Goal: Transaction & Acquisition: Purchase product/service

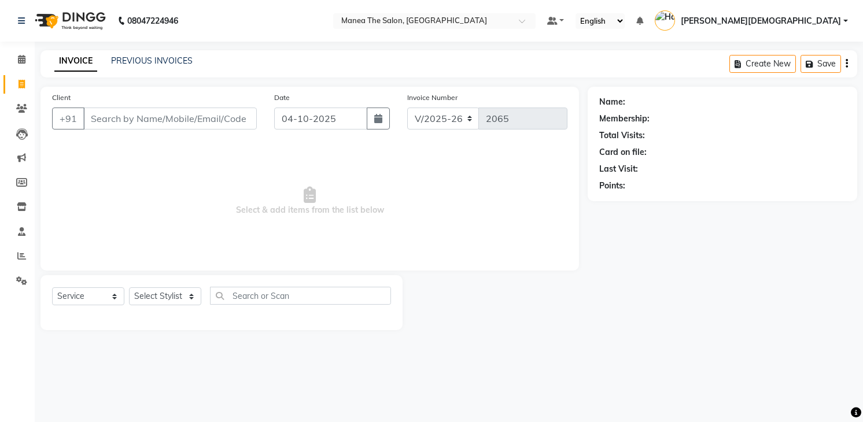
select select "5481"
select select "service"
click at [186, 300] on select "Select Stylist Mamatha Pooja Sameer khan Shakeer Shanu Shravanthi" at bounding box center [165, 297] width 72 height 18
select select "81467"
click at [129, 288] on select "Select Stylist Mamatha Pooja Sameer khan Shakeer Shanu Shravanthi" at bounding box center [165, 297] width 72 height 18
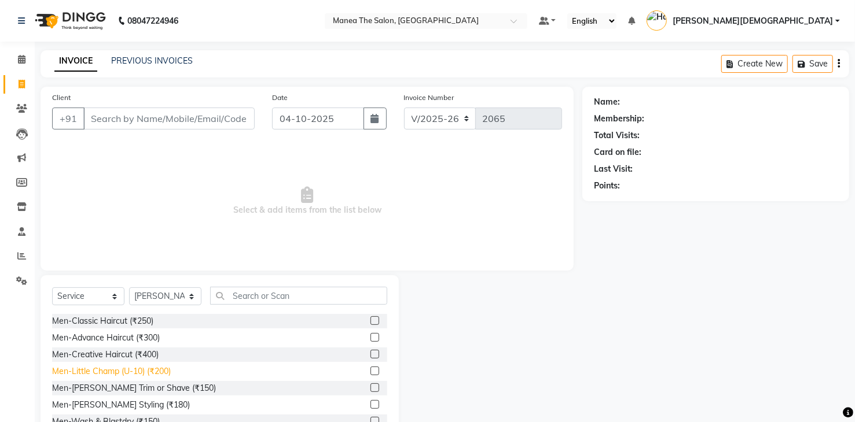
click at [163, 374] on div "Men-Little Champ (U-10) (₹200)" at bounding box center [111, 372] width 119 height 12
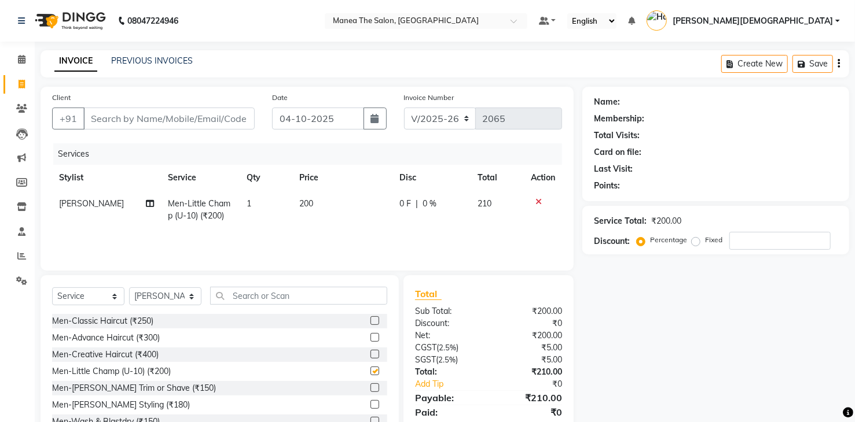
checkbox input "false"
click at [165, 299] on select "Select Stylist Mamatha Pooja Sameer khan Shakeer Shanu Shravanthi" at bounding box center [165, 297] width 72 height 18
select select "75190"
click at [129, 288] on select "Select Stylist Mamatha Pooja Sameer khan Shakeer Shanu Shravanthi" at bounding box center [165, 297] width 72 height 18
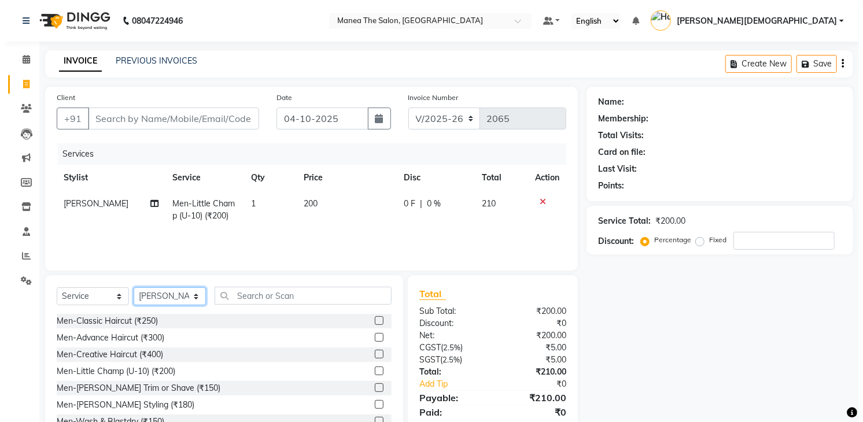
scroll to position [41, 0]
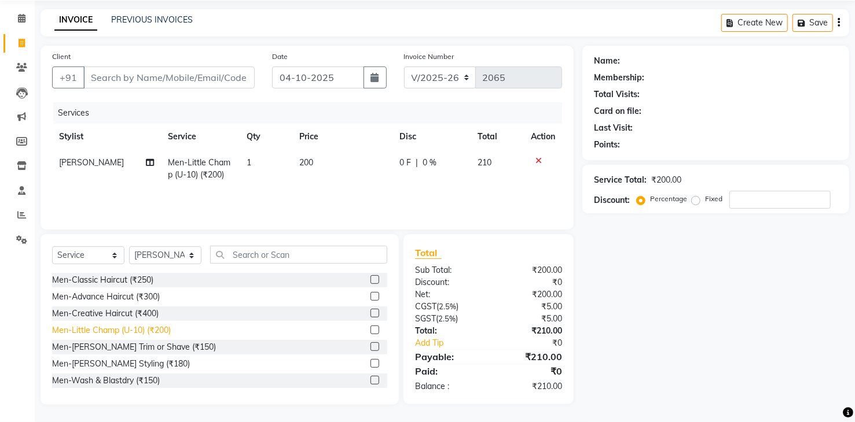
click at [159, 335] on div "Men-Little Champ (U-10) (₹200)" at bounding box center [111, 331] width 119 height 12
checkbox input "false"
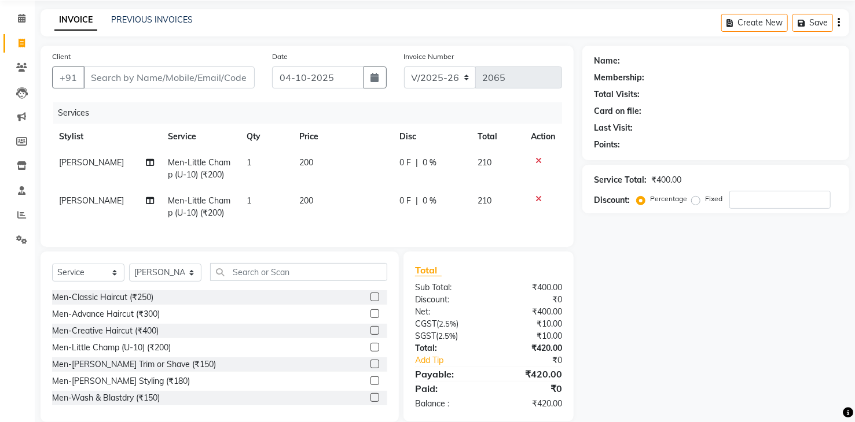
click at [400, 200] on span "0 F" at bounding box center [406, 201] width 12 height 12
select select "75190"
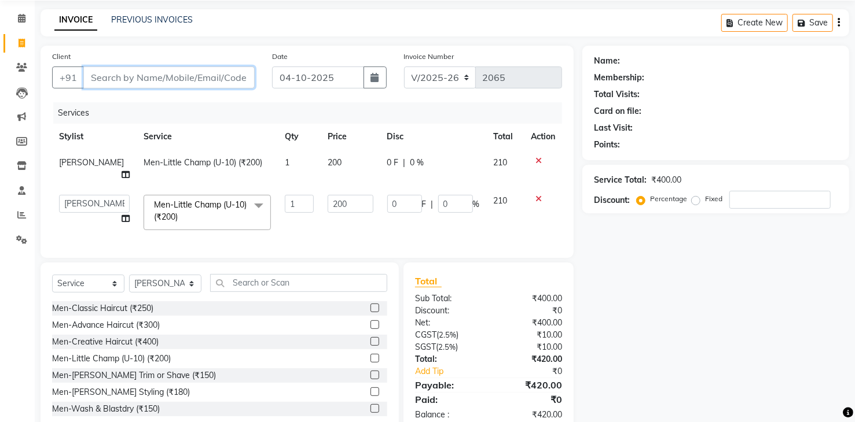
click at [212, 82] on input "Client" at bounding box center [168, 78] width 171 height 22
type input "7"
type input "0"
click at [102, 73] on input "888977046278" at bounding box center [139, 78] width 112 height 22
type input "88977046278"
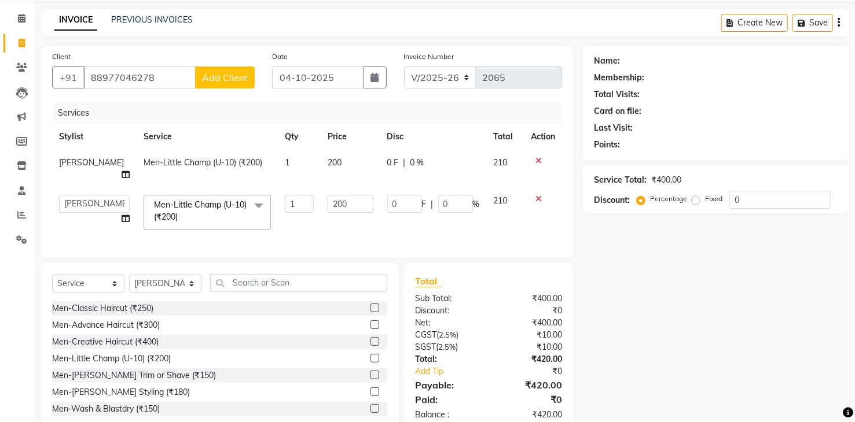
click at [239, 75] on span "Add Client" at bounding box center [225, 78] width 46 height 12
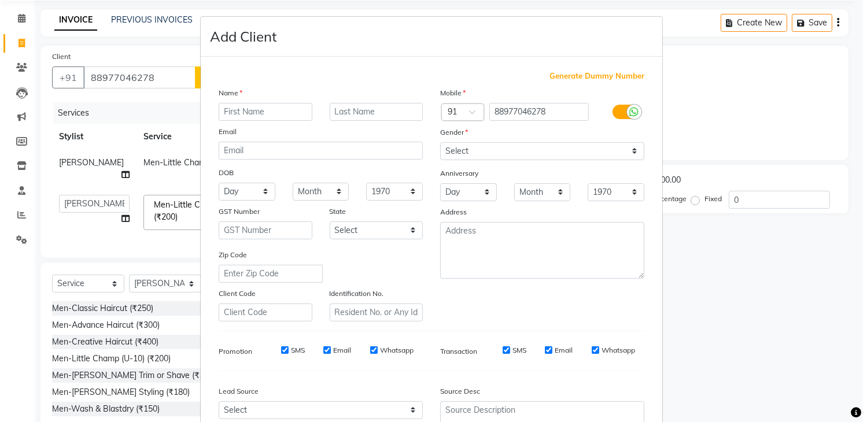
click at [274, 114] on input "text" at bounding box center [266, 112] width 94 height 18
click at [274, 114] on input "sravani" at bounding box center [266, 112] width 94 height 18
type input "Sravani"
click at [521, 151] on select "Select Male Female Other Prefer Not To Say" at bounding box center [542, 151] width 204 height 18
select select "female"
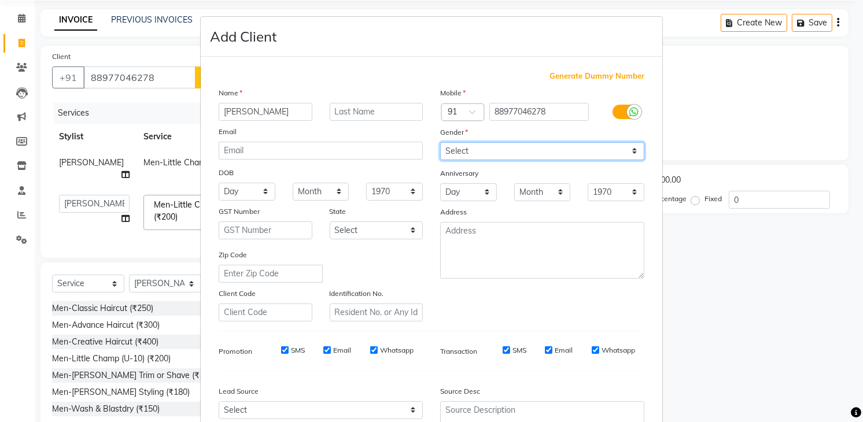
click at [440, 142] on select "Select Male Female Other Prefer Not To Say" at bounding box center [542, 151] width 204 height 18
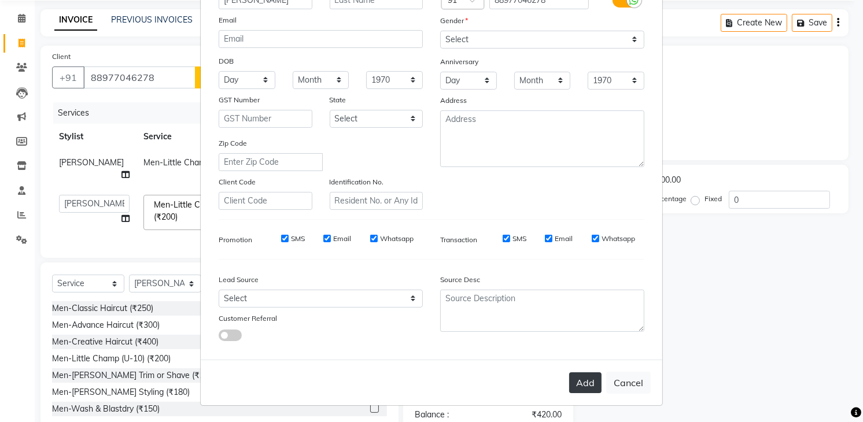
click at [574, 384] on button "Add" at bounding box center [585, 383] width 32 height 21
select select
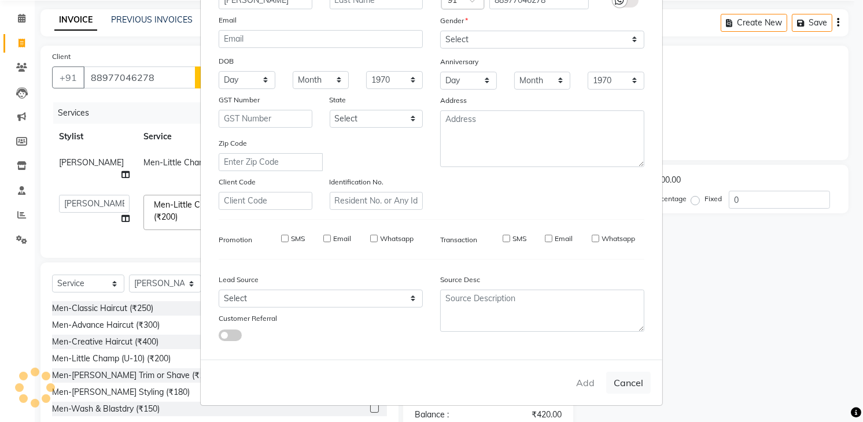
select select
checkbox input "false"
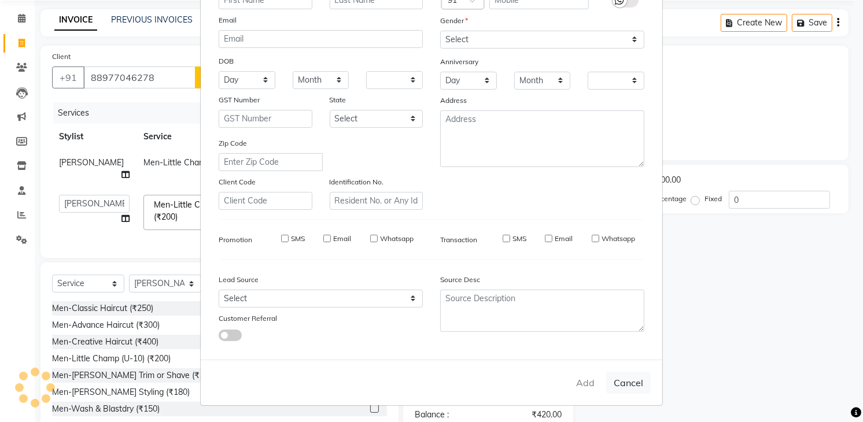
checkbox input "false"
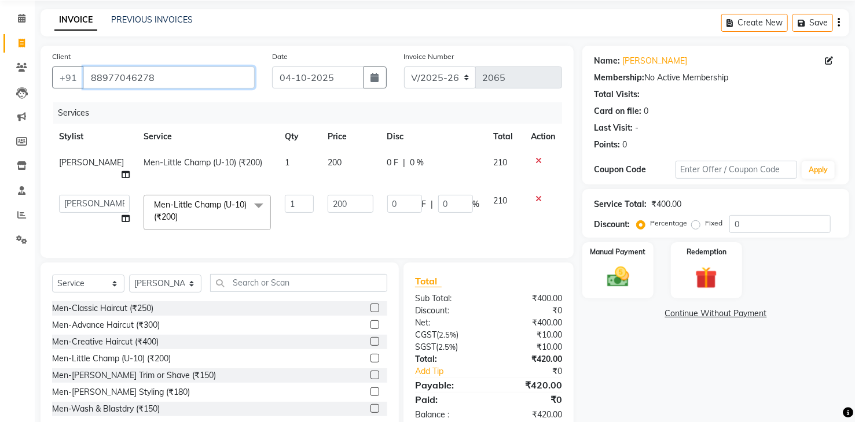
click at [173, 75] on input "88977046278" at bounding box center [168, 78] width 171 height 22
click at [93, 76] on input "88977046278" at bounding box center [168, 78] width 171 height 22
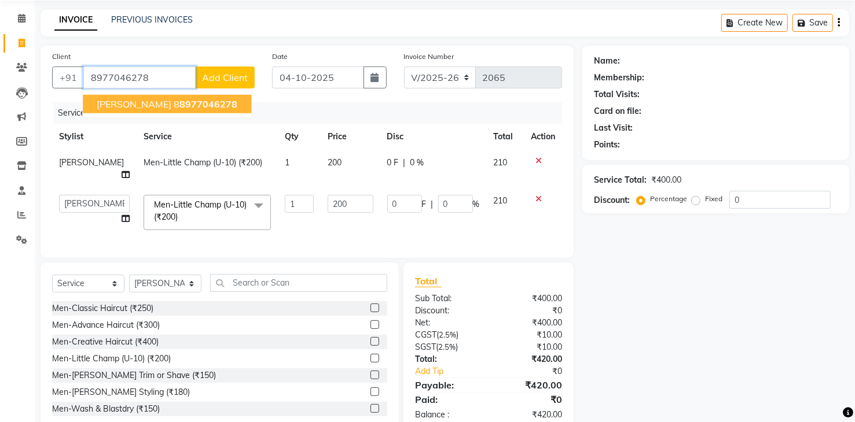
type input "8977046278"
click at [224, 77] on span "Add Client" at bounding box center [225, 78] width 46 height 12
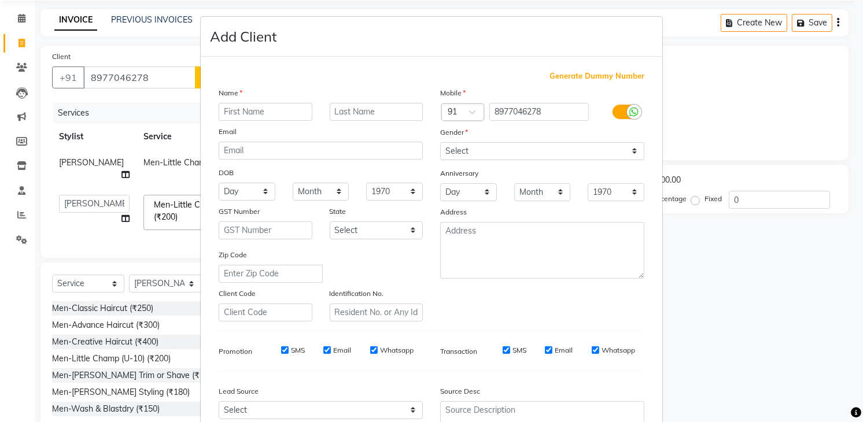
click at [266, 108] on input "text" at bounding box center [266, 112] width 94 height 18
type input "sravani"
click at [488, 153] on select "Select Male Female Other Prefer Not To Say" at bounding box center [542, 151] width 204 height 18
select select "female"
click at [440, 142] on select "Select Male Female Other Prefer Not To Say" at bounding box center [542, 151] width 204 height 18
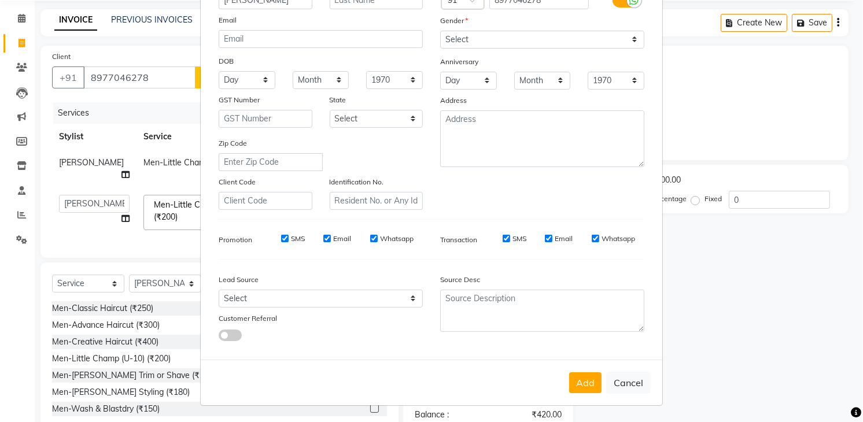
click at [583, 383] on button "Add" at bounding box center [585, 383] width 32 height 21
select select
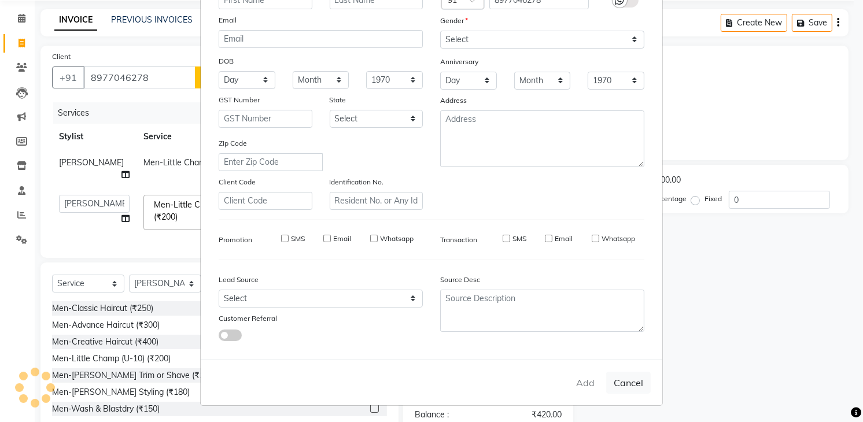
select select
checkbox input "false"
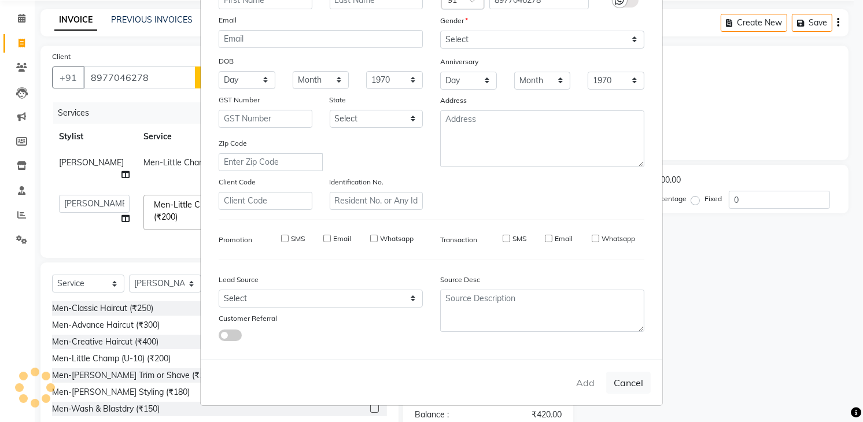
checkbox input "false"
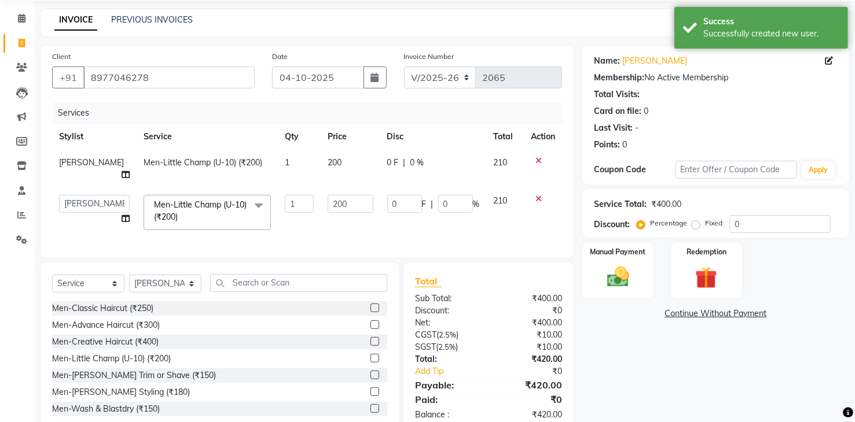
click at [649, 373] on div "Name: Sravani Membership: No Active Membership Total Visits: Card on file: 0 La…" at bounding box center [719, 240] width 275 height 388
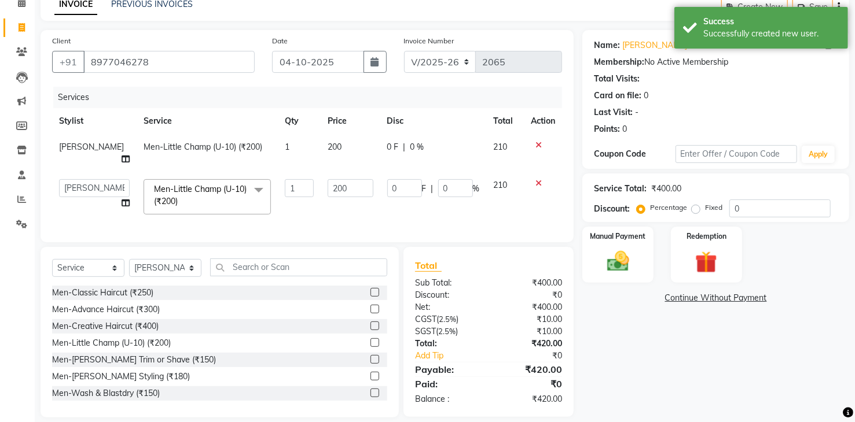
scroll to position [65, 0]
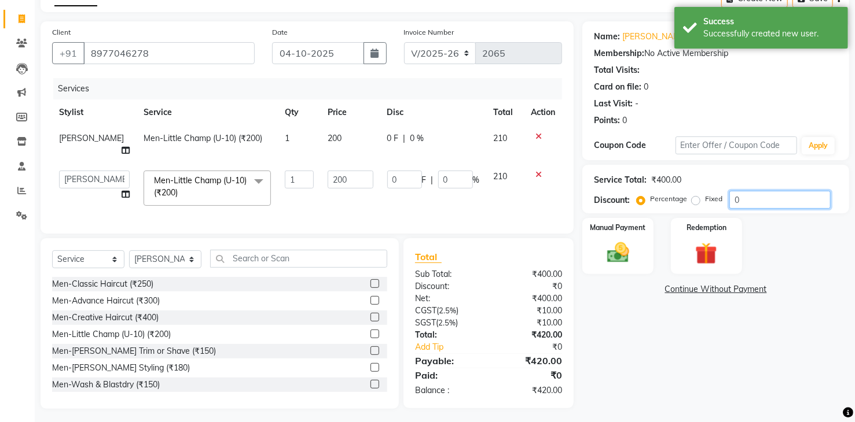
click at [762, 203] on input "0" at bounding box center [779, 200] width 101 height 18
type input "5"
type input "10"
type input "5"
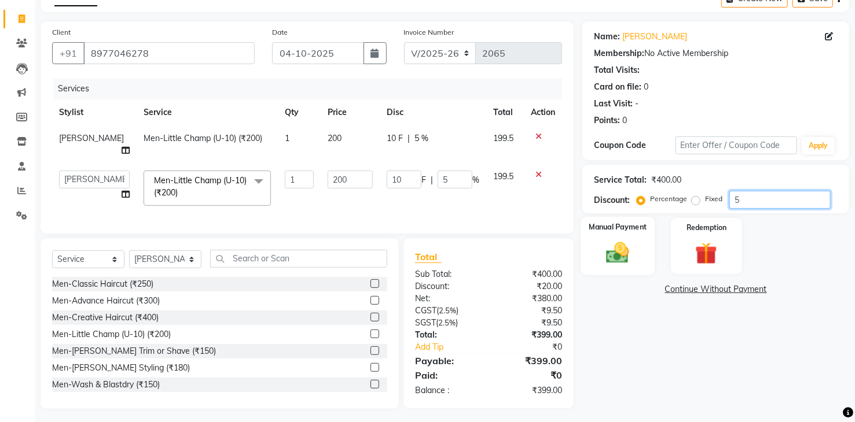
type input "5"
click at [608, 263] on img at bounding box center [617, 253] width 37 height 27
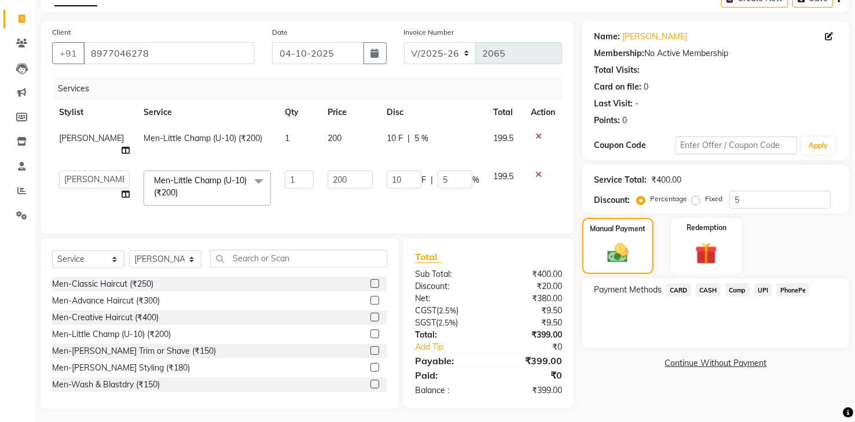
click at [710, 292] on span "CASH" at bounding box center [708, 290] width 25 height 13
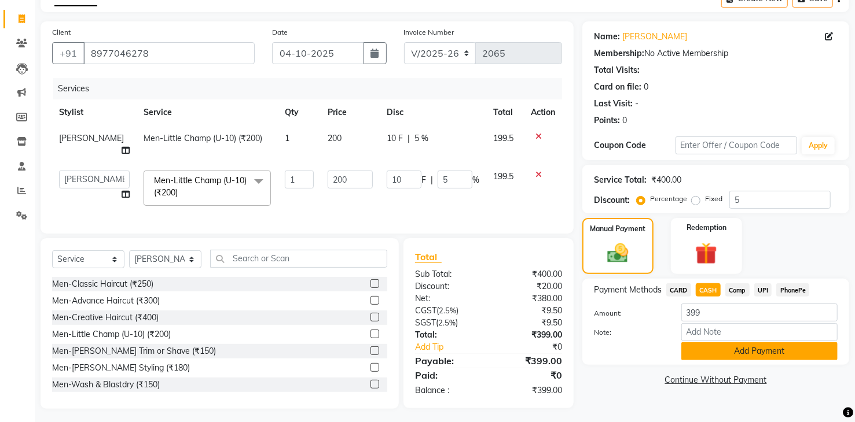
click at [779, 353] on button "Add Payment" at bounding box center [759, 352] width 156 height 18
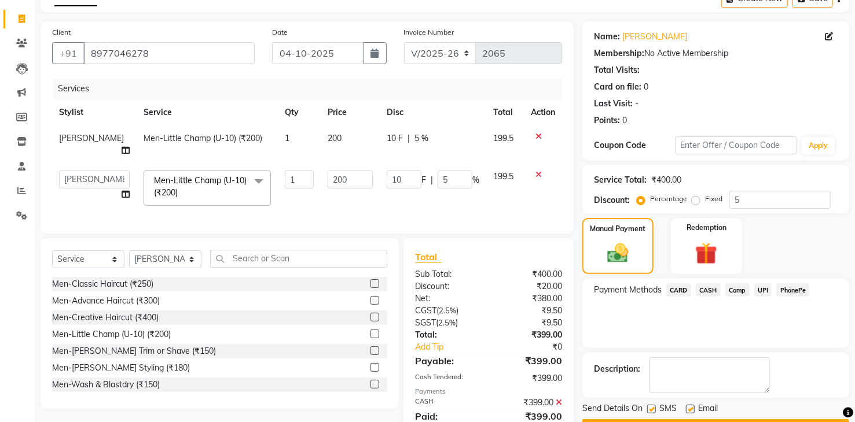
scroll to position [105, 0]
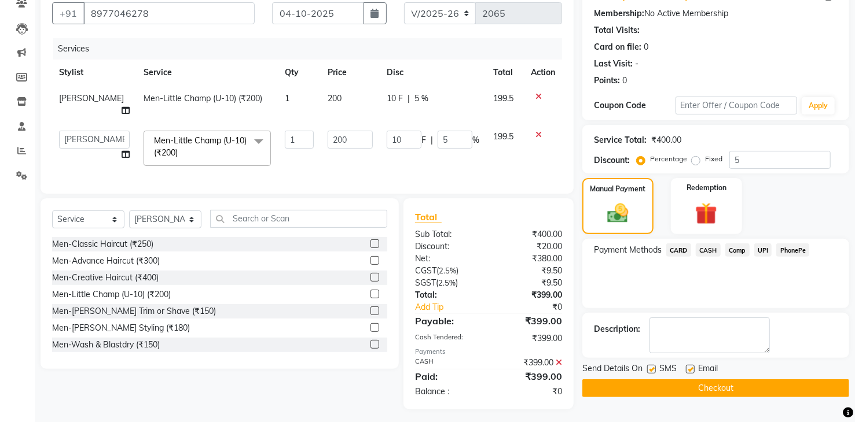
click at [726, 388] on button "Checkout" at bounding box center [715, 389] width 267 height 18
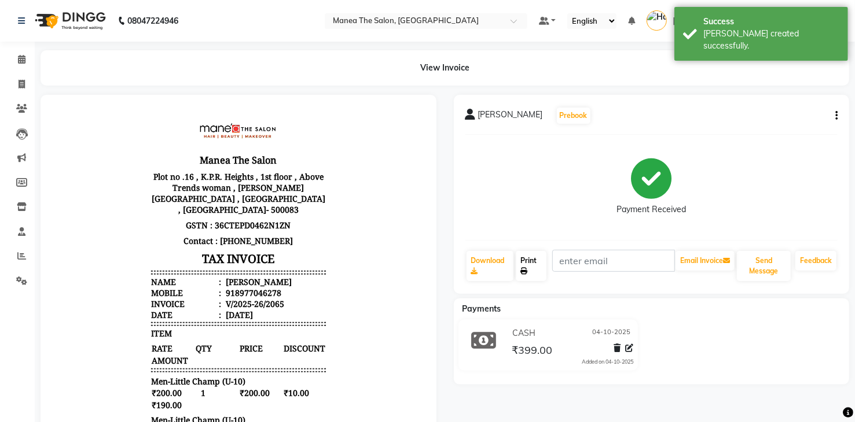
click at [531, 263] on link "Print" at bounding box center [531, 266] width 31 height 30
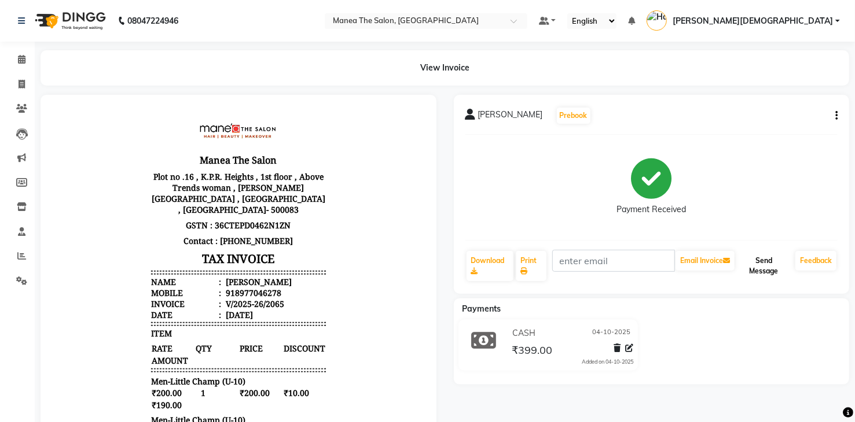
click at [771, 266] on button "Send Message" at bounding box center [764, 266] width 54 height 30
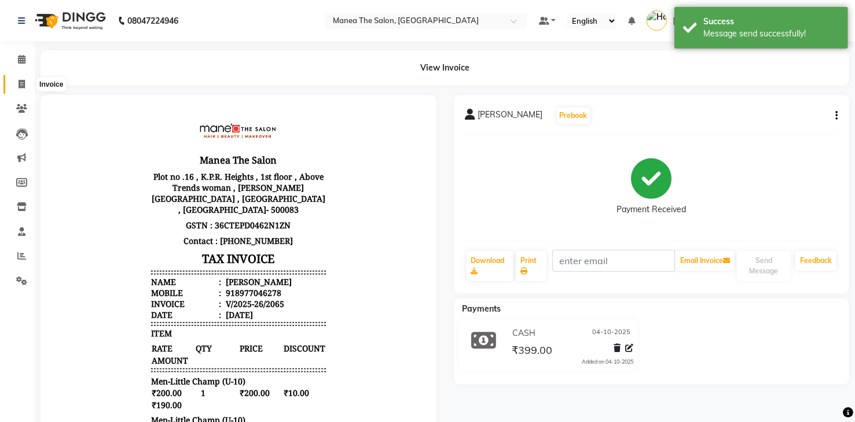
click at [16, 81] on span at bounding box center [22, 84] width 20 height 13
select select "5481"
select select "service"
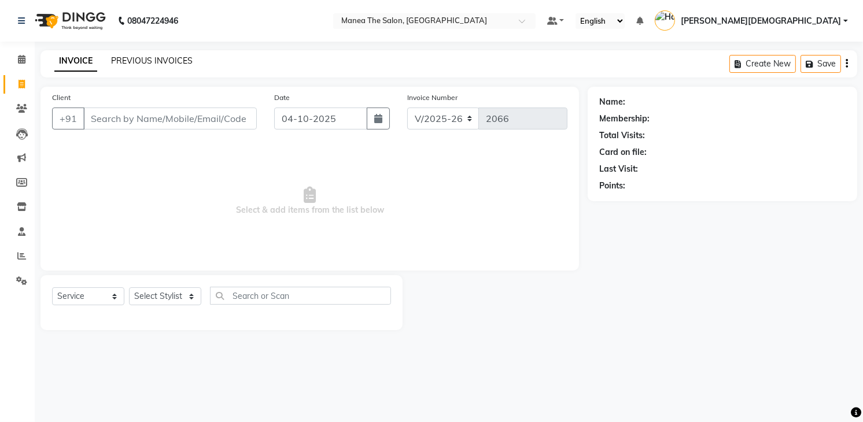
click at [160, 62] on link "PREVIOUS INVOICES" at bounding box center [152, 61] width 82 height 10
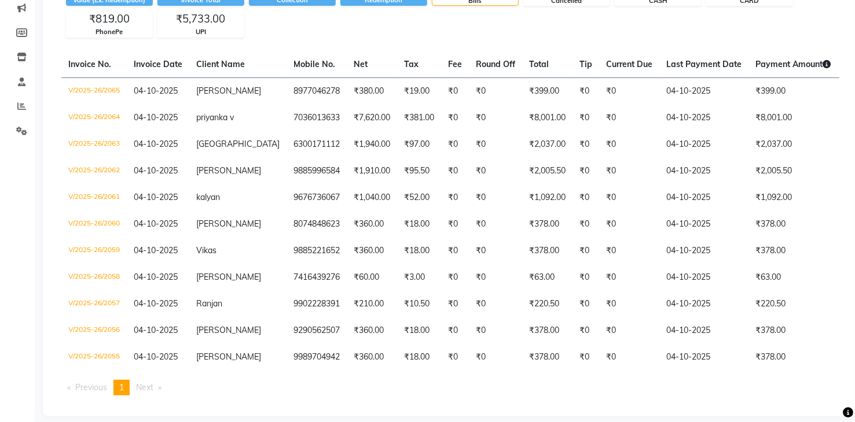
scroll to position [123, 0]
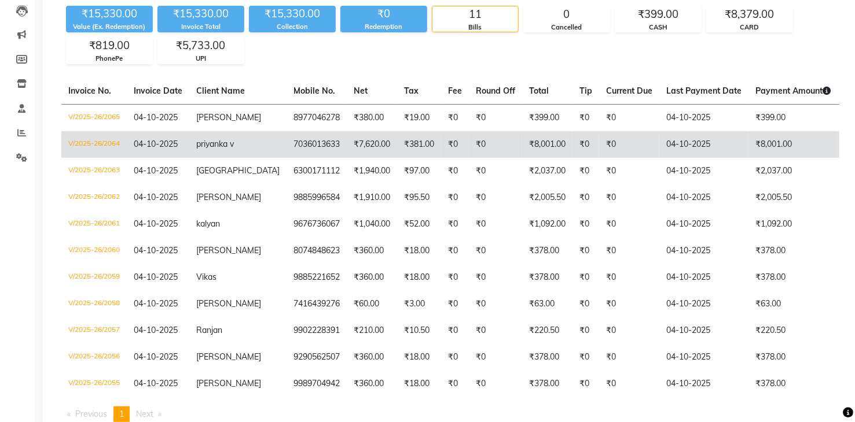
click at [758, 146] on td "₹8,001.00" at bounding box center [792, 144] width 89 height 27
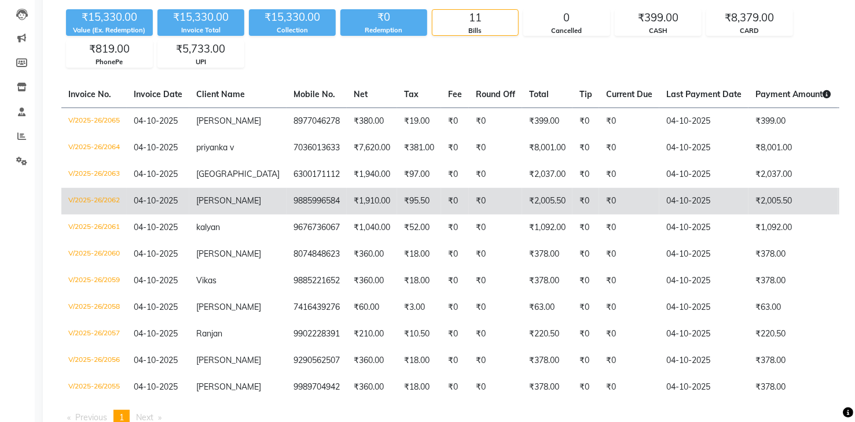
scroll to position [65, 0]
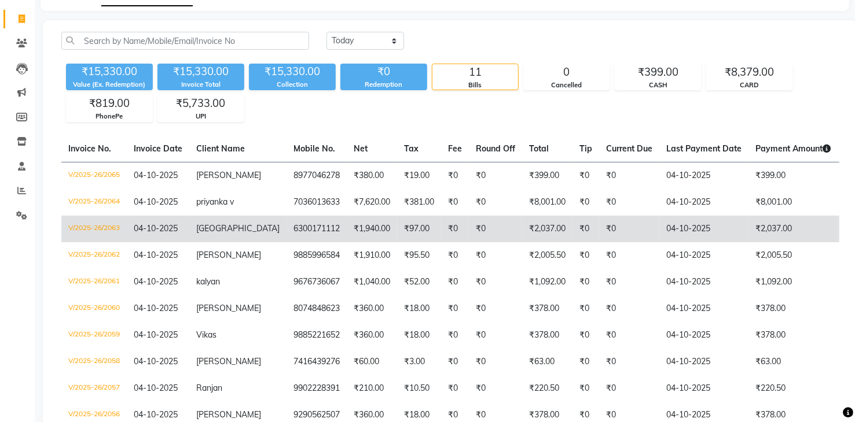
click at [748, 219] on td "₹2,037.00" at bounding box center [792, 229] width 89 height 27
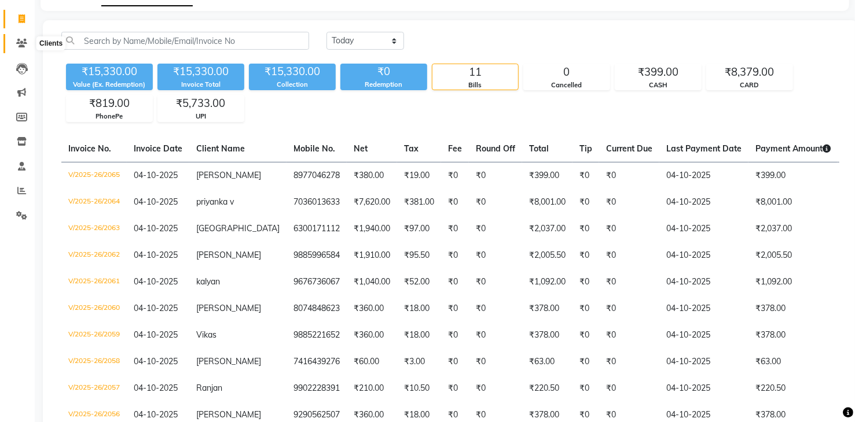
click at [15, 39] on span at bounding box center [22, 43] width 20 height 13
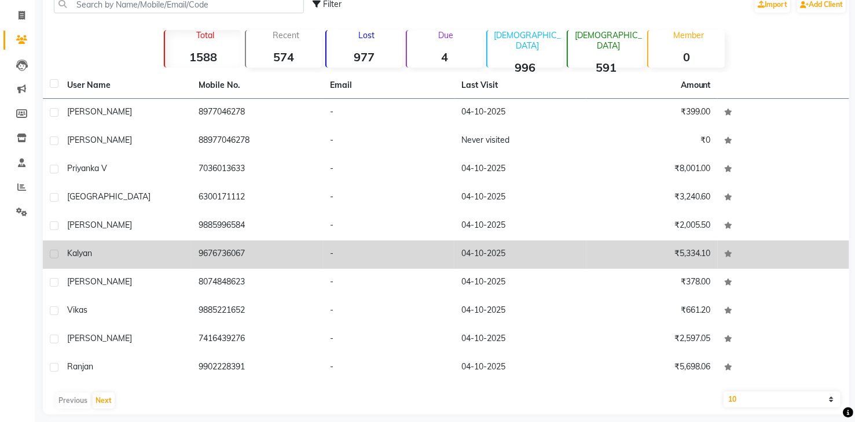
scroll to position [78, 0]
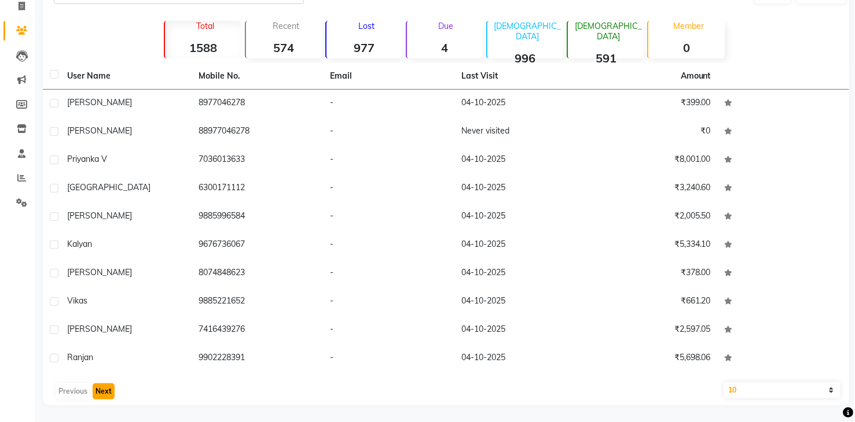
click at [105, 394] on button "Next" at bounding box center [104, 392] width 22 height 16
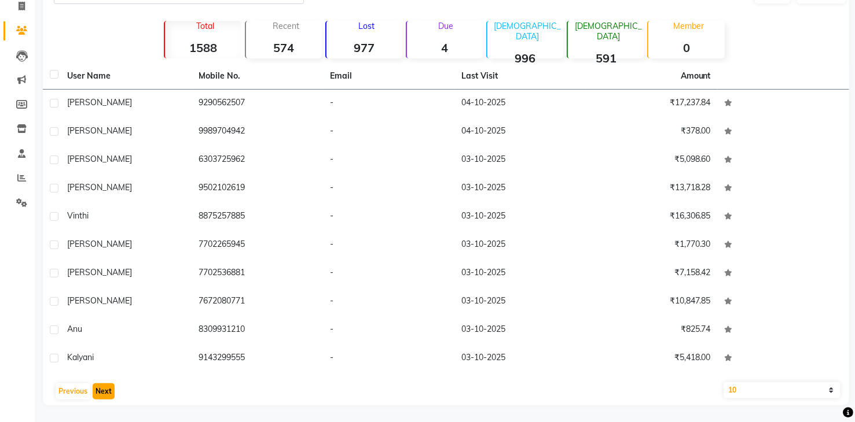
click at [109, 386] on button "Next" at bounding box center [104, 392] width 22 height 16
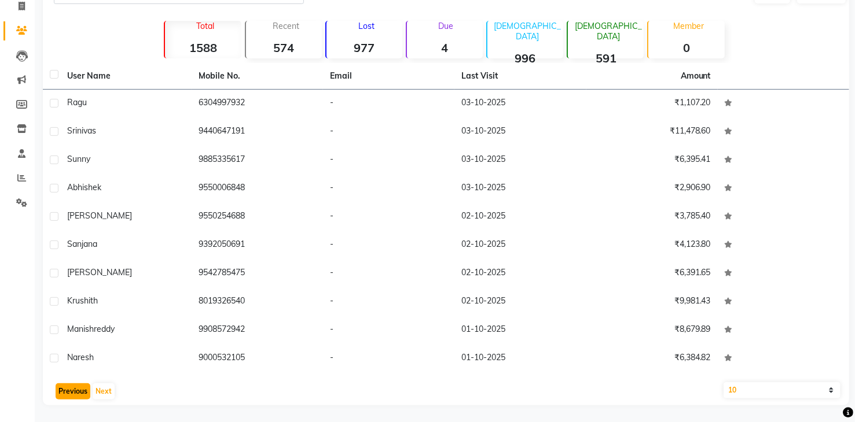
click at [68, 387] on button "Previous" at bounding box center [73, 392] width 35 height 16
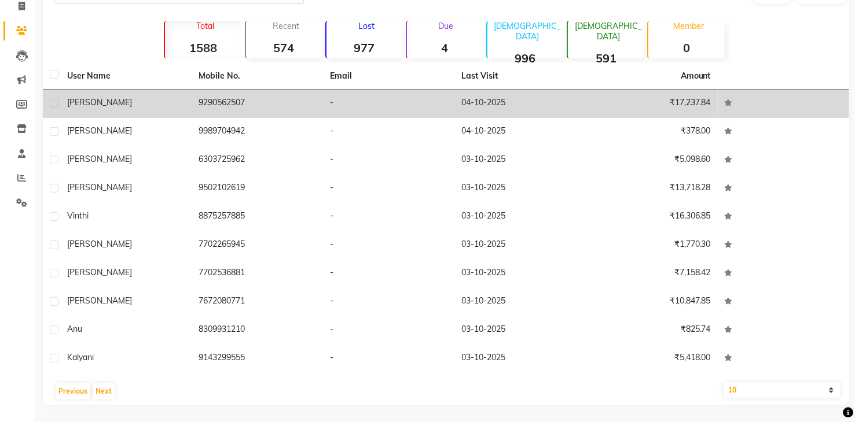
click at [274, 110] on td "9290562507" at bounding box center [257, 104] width 131 height 28
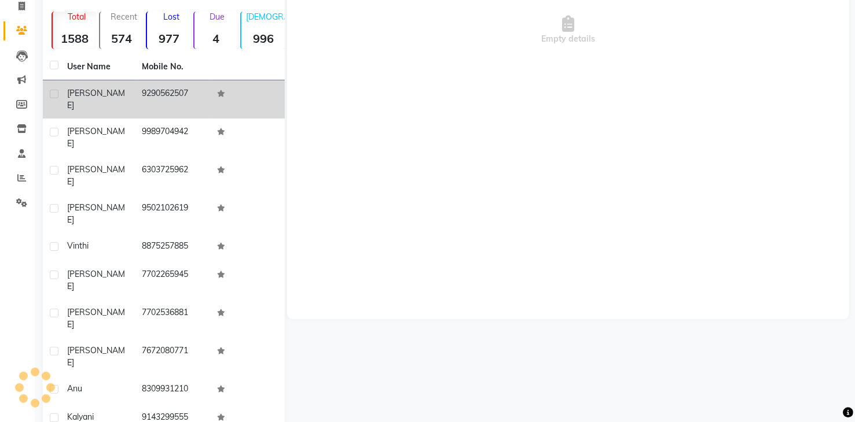
scroll to position [69, 0]
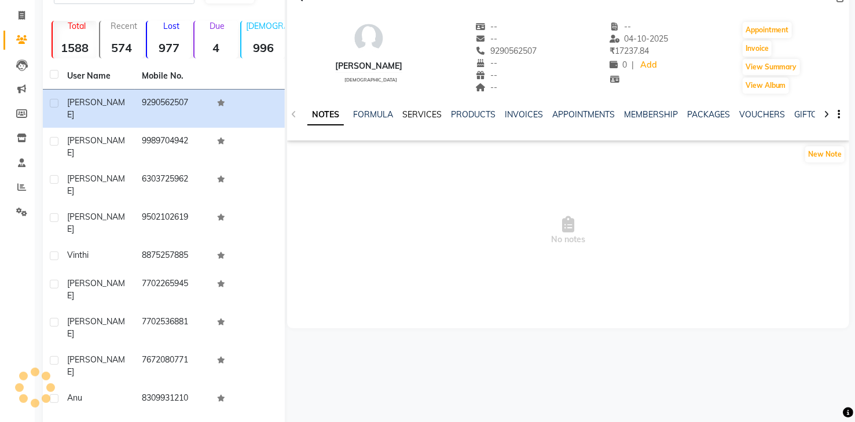
click at [419, 116] on link "SERVICES" at bounding box center [421, 114] width 39 height 10
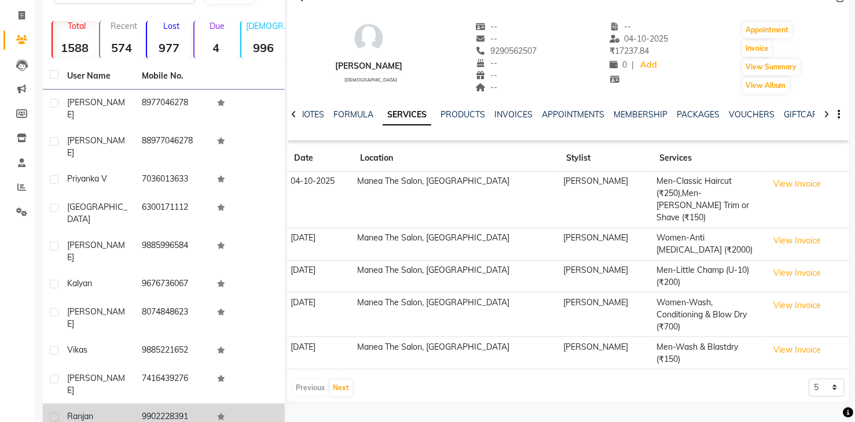
click at [105, 411] on div "Ranjan" at bounding box center [97, 417] width 61 height 12
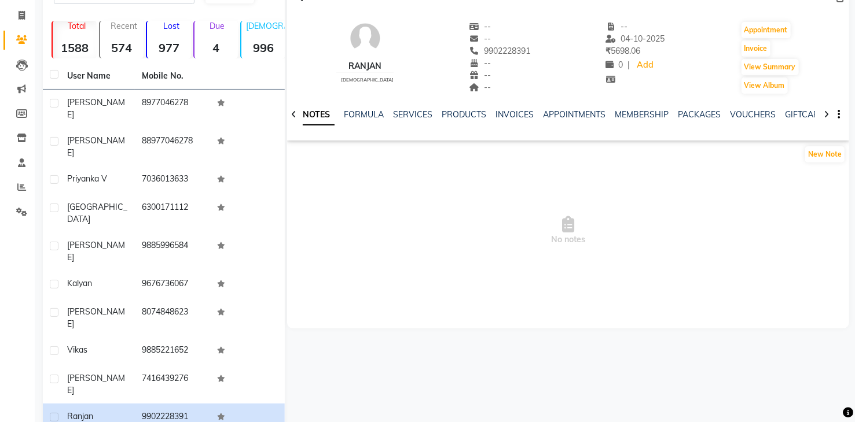
click at [405, 106] on div "NOTES FORMULA SERVICES PRODUCTS INVOICES APPOINTMENTS MEMBERSHIP PACKAGES VOUCH…" at bounding box center [568, 115] width 562 height 40
click at [406, 113] on link "SERVICES" at bounding box center [412, 114] width 39 height 10
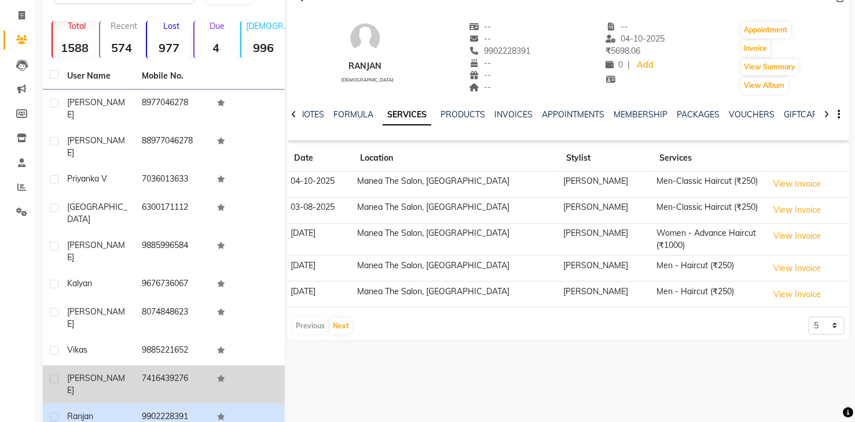
click at [184, 366] on td "7416439276" at bounding box center [172, 385] width 75 height 38
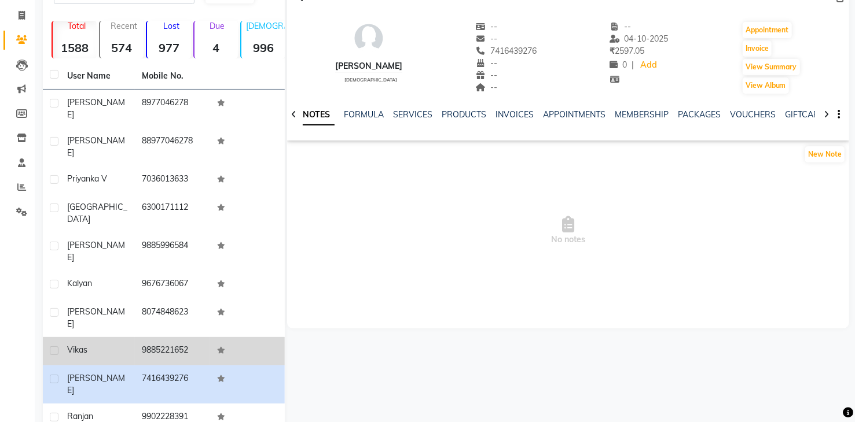
click at [108, 344] on div "Vikas" at bounding box center [97, 350] width 61 height 12
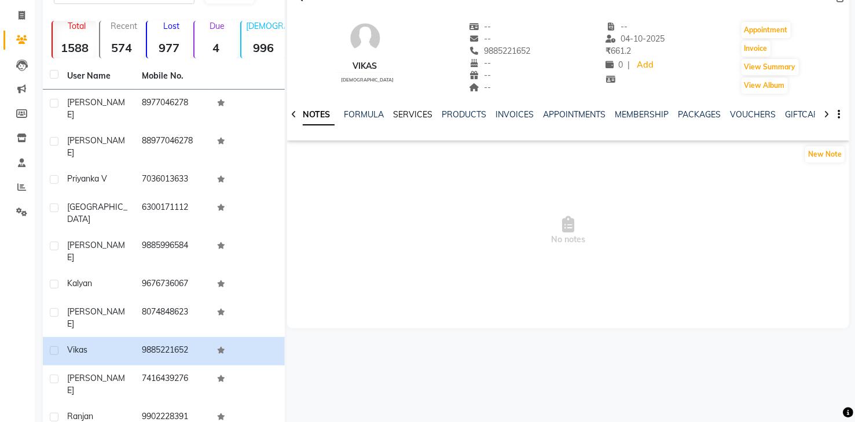
click at [409, 117] on link "SERVICES" at bounding box center [412, 114] width 39 height 10
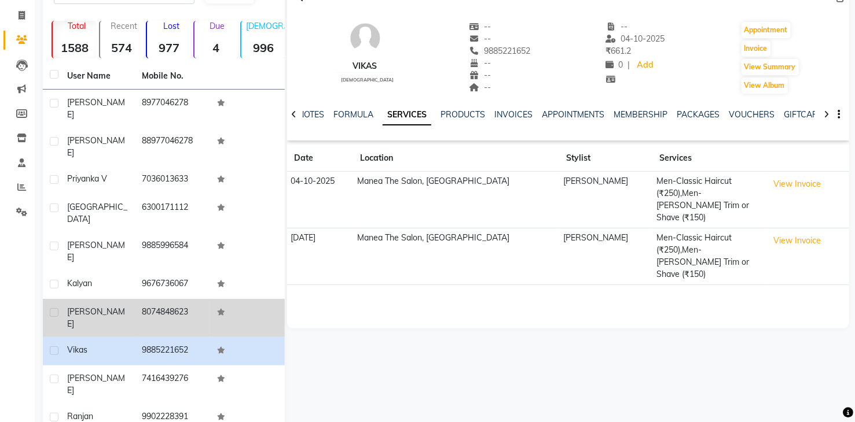
click at [187, 299] on td "8074848623" at bounding box center [172, 318] width 75 height 38
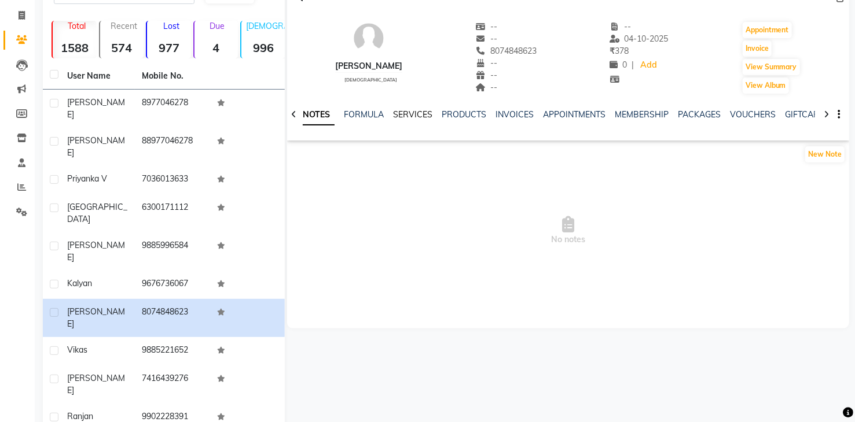
click at [411, 118] on link "SERVICES" at bounding box center [412, 114] width 39 height 10
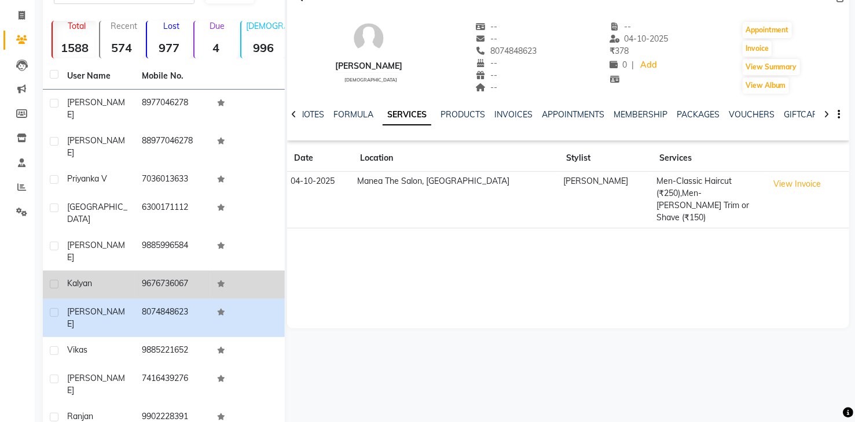
click at [146, 271] on td "9676736067" at bounding box center [172, 285] width 75 height 28
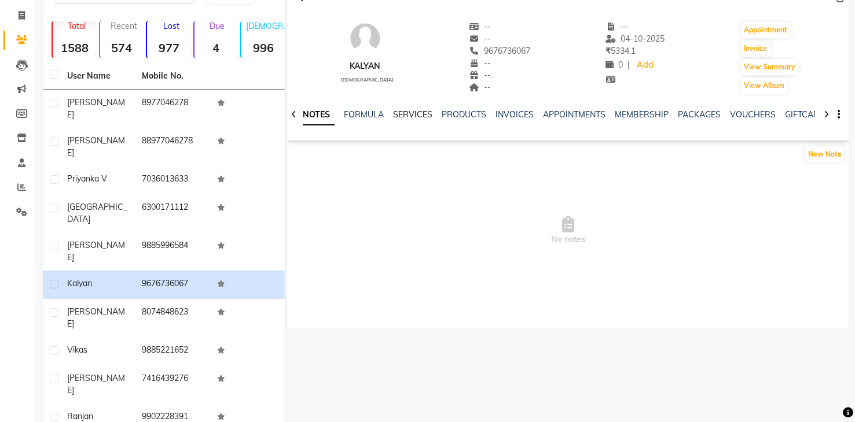
click at [407, 115] on link "SERVICES" at bounding box center [412, 114] width 39 height 10
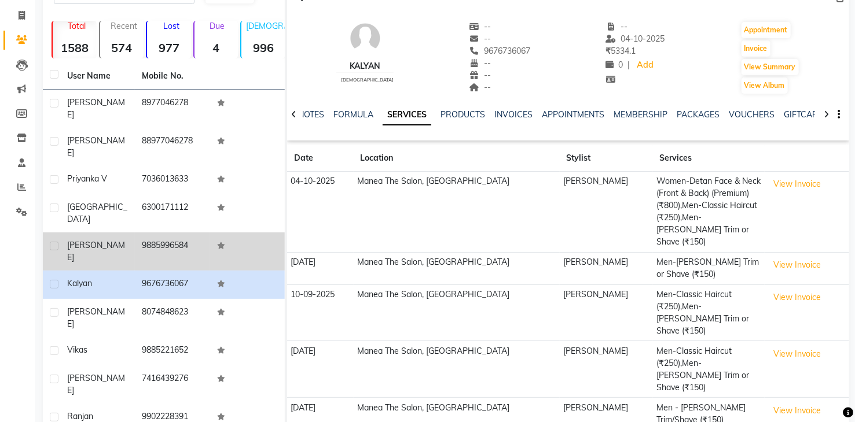
click at [142, 233] on td "9885996584" at bounding box center [172, 252] width 75 height 38
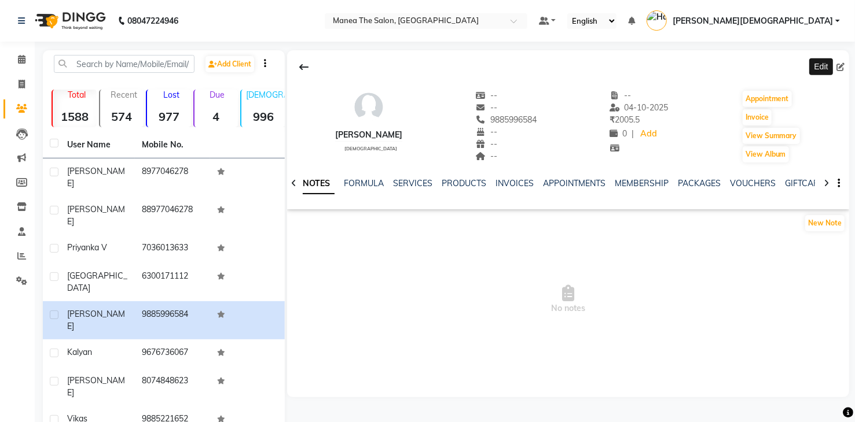
click at [840, 67] on icon at bounding box center [840, 67] width 8 height 8
select select "female"
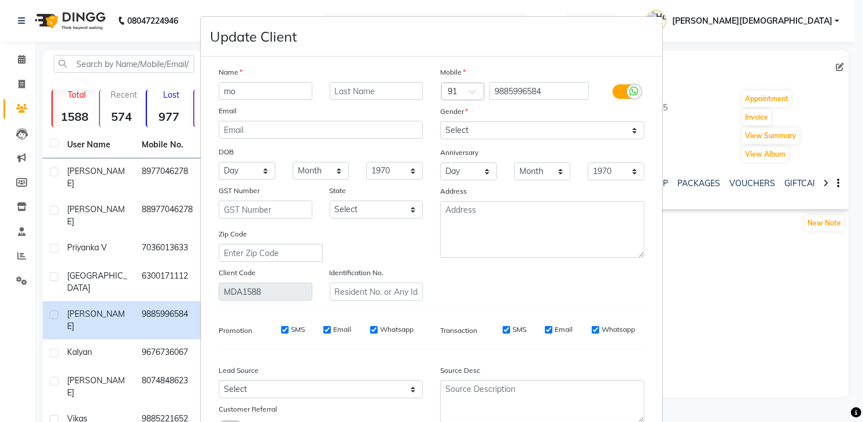
type input "m"
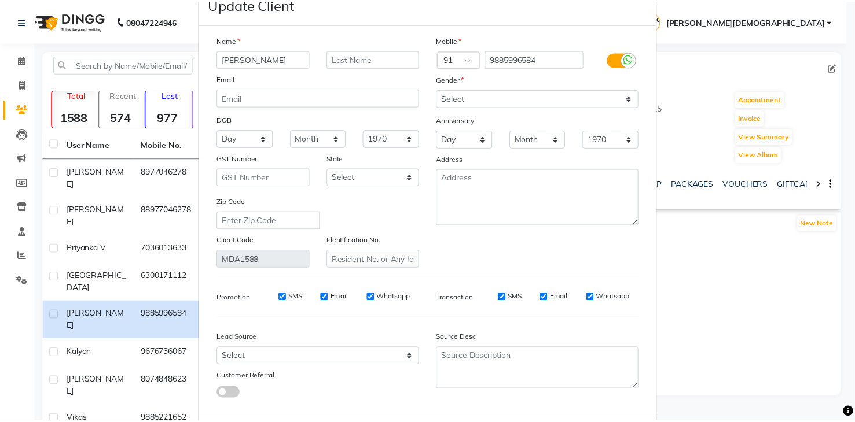
scroll to position [91, 0]
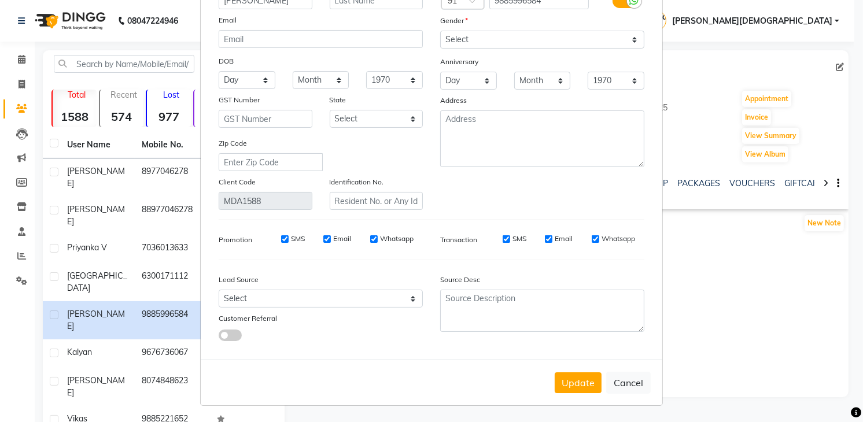
type input "Mounika"
click at [569, 371] on div "Update Cancel" at bounding box center [432, 383] width 462 height 46
click at [569, 382] on button "Update" at bounding box center [578, 383] width 47 height 21
select select
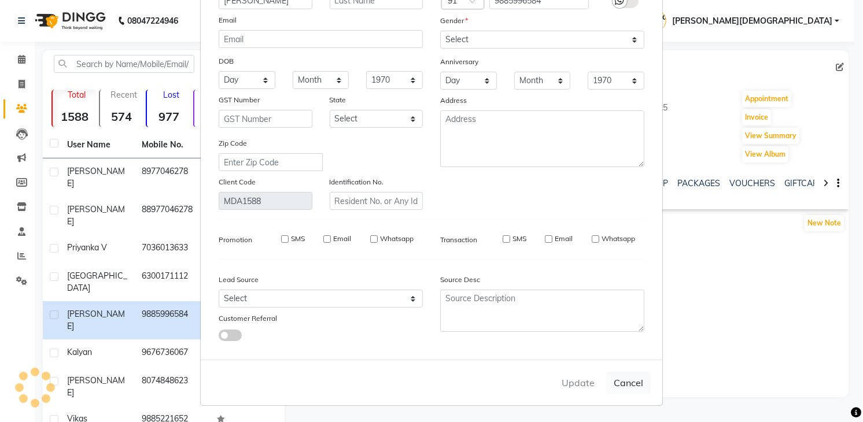
select select
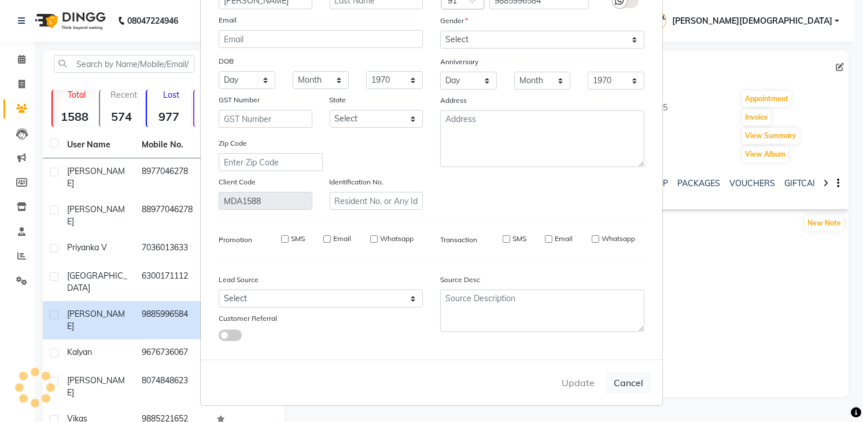
checkbox input "false"
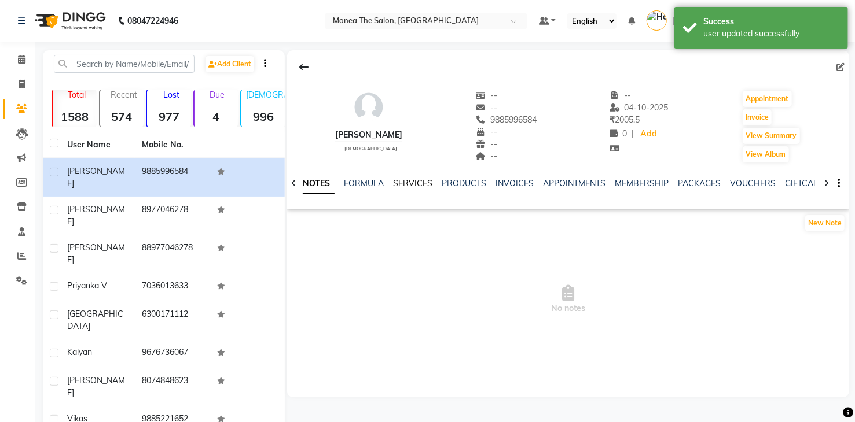
click at [417, 183] on link "SERVICES" at bounding box center [412, 183] width 39 height 10
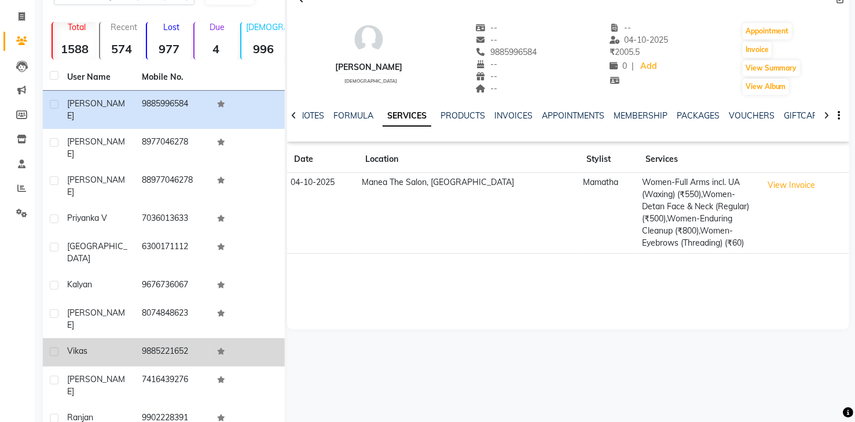
scroll to position [69, 0]
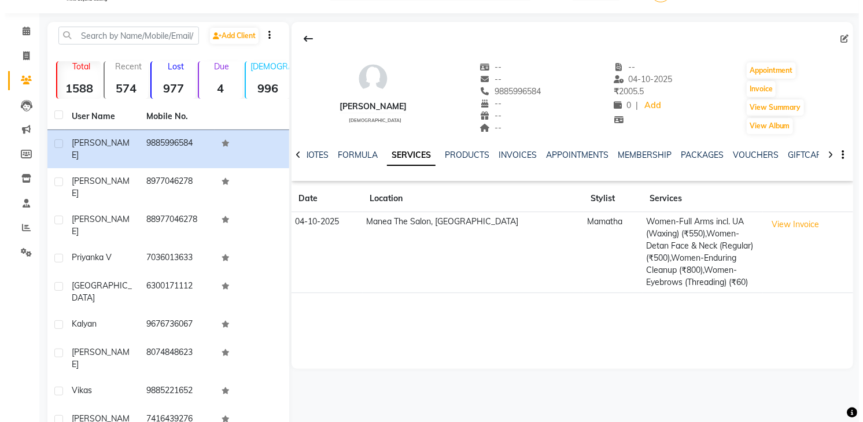
scroll to position [0, 0]
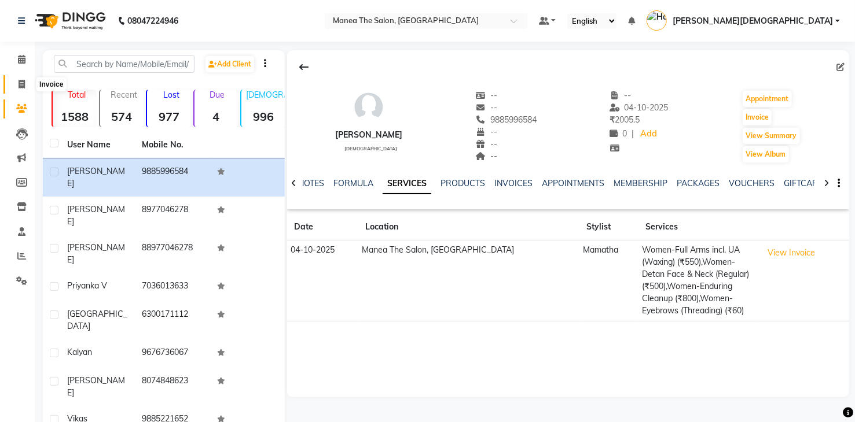
click at [20, 83] on icon at bounding box center [22, 84] width 6 height 9
select select "service"
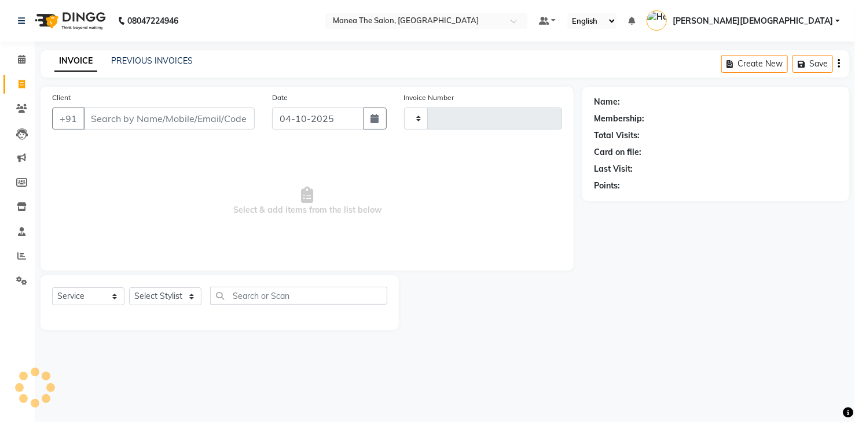
type input "2066"
select select "5481"
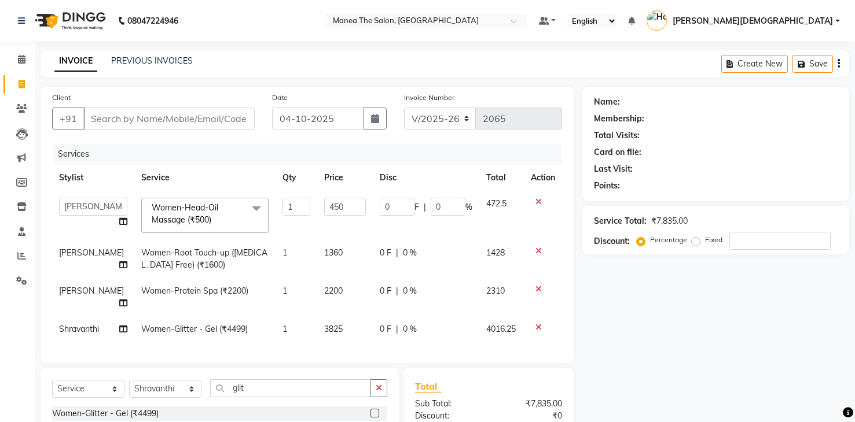
select select "5481"
select select "84828"
select select "service"
select select "60439"
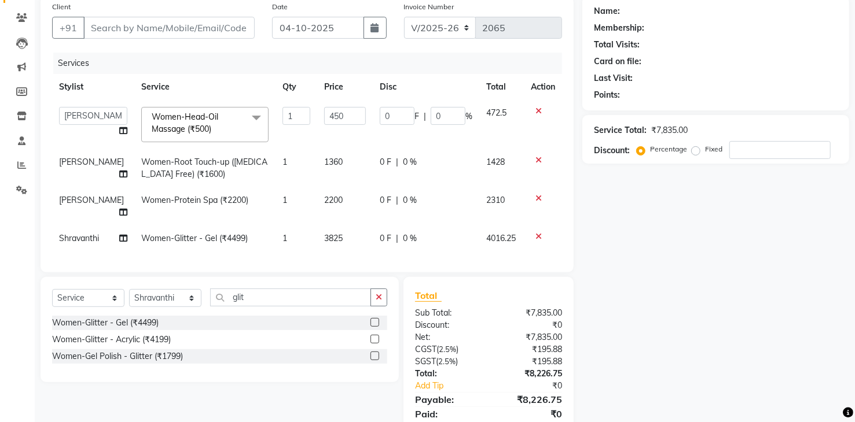
scroll to position [116, 0]
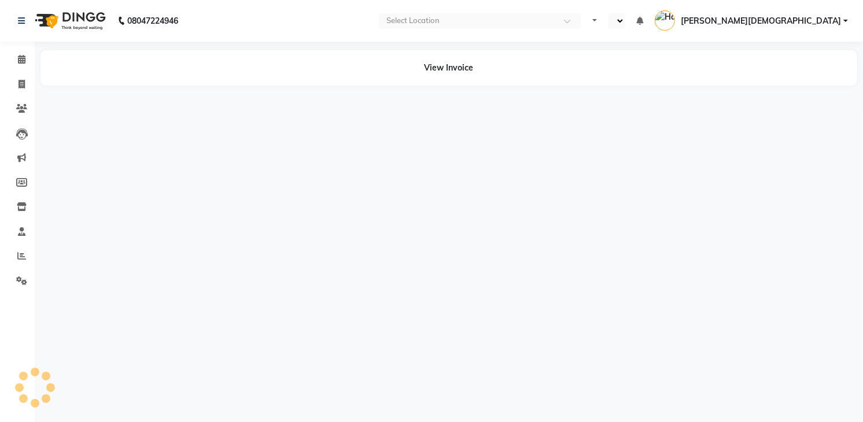
select select "en"
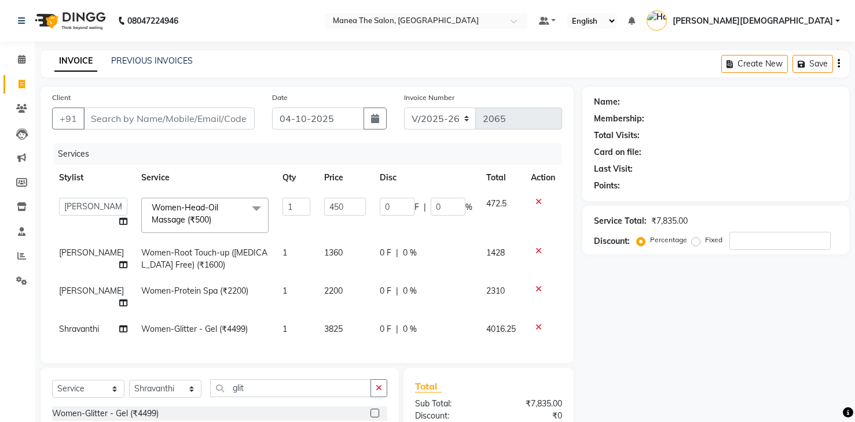
select select "5481"
select select "84828"
select select "service"
select select "60439"
click at [237, 117] on input "Client" at bounding box center [168, 119] width 171 height 22
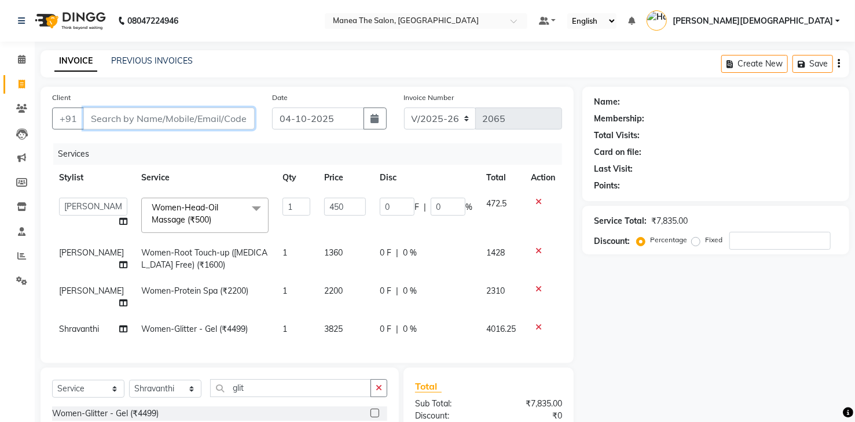
type input "8"
type input "0"
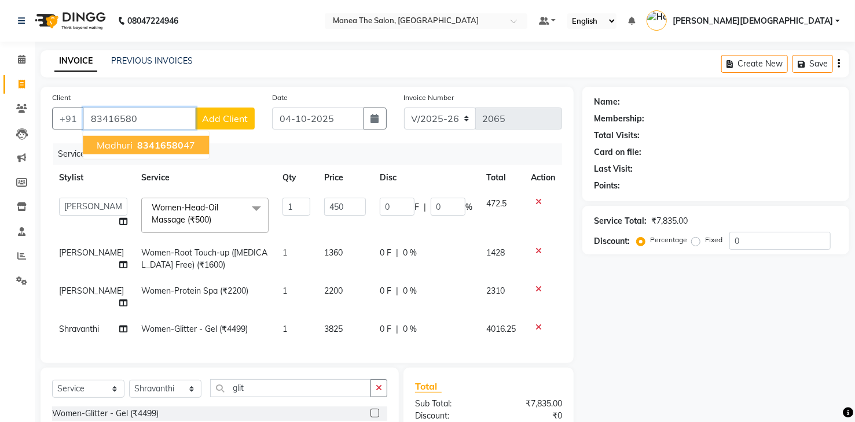
drag, startPoint x: 165, startPoint y: 139, endPoint x: 220, endPoint y: 133, distance: 55.9
click at [165, 140] on span "83416580" at bounding box center [160, 145] width 46 height 12
type input "8341658047"
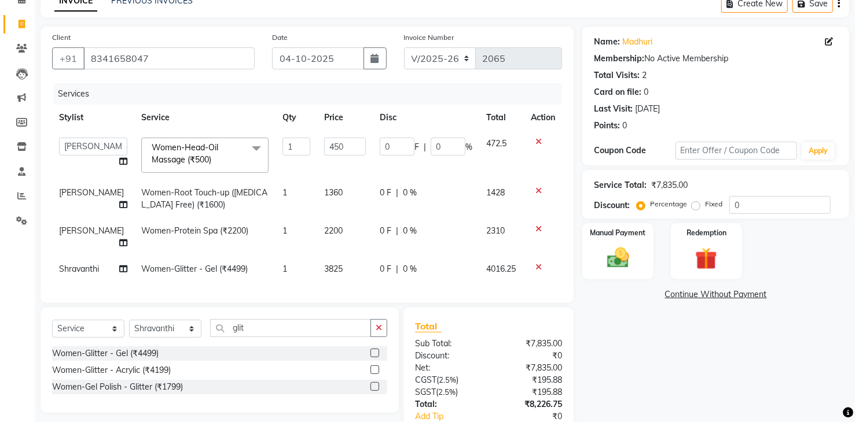
scroll to position [128, 0]
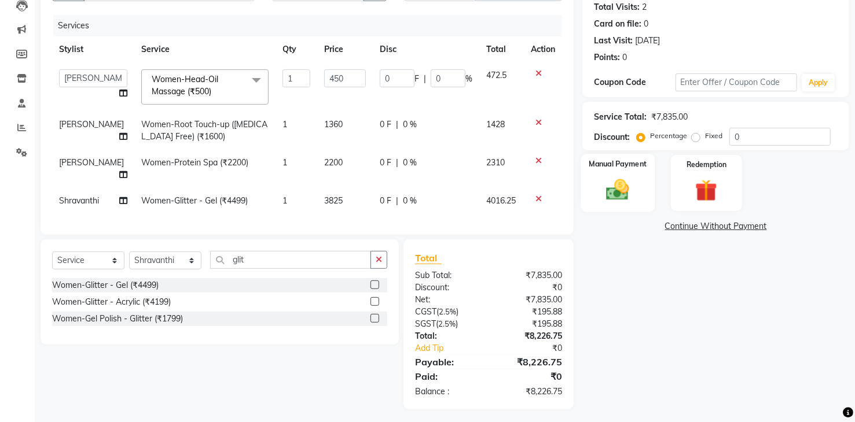
click at [615, 194] on img at bounding box center [617, 190] width 37 height 27
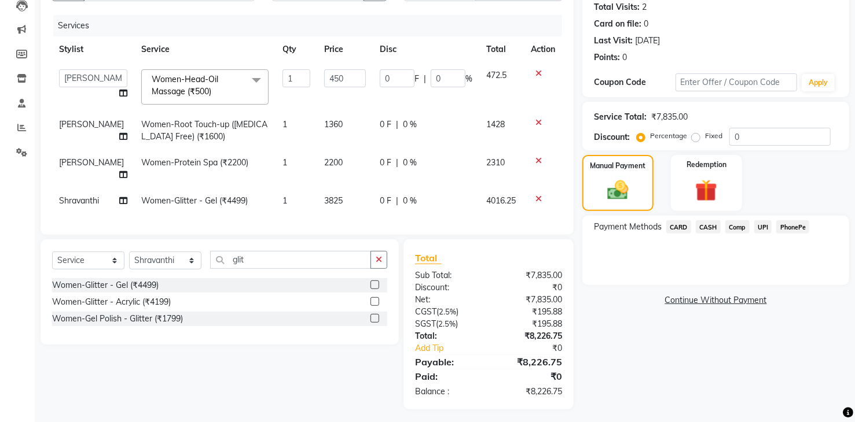
click at [758, 226] on span "UPI" at bounding box center [763, 226] width 18 height 13
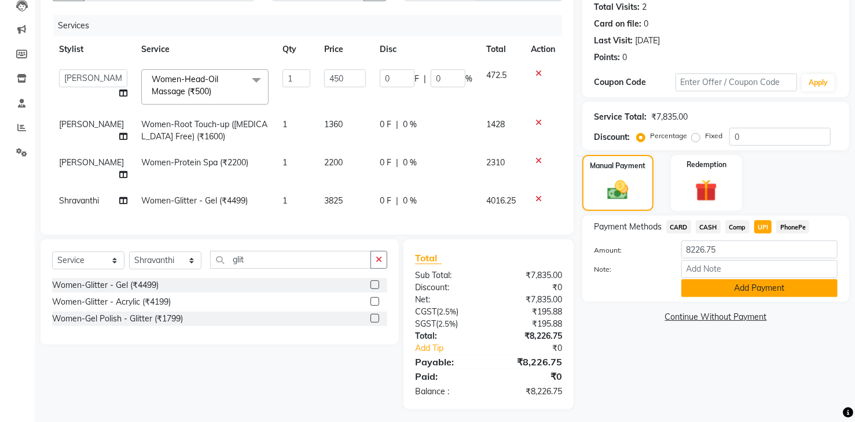
click at [768, 294] on button "Add Payment" at bounding box center [759, 288] width 156 height 18
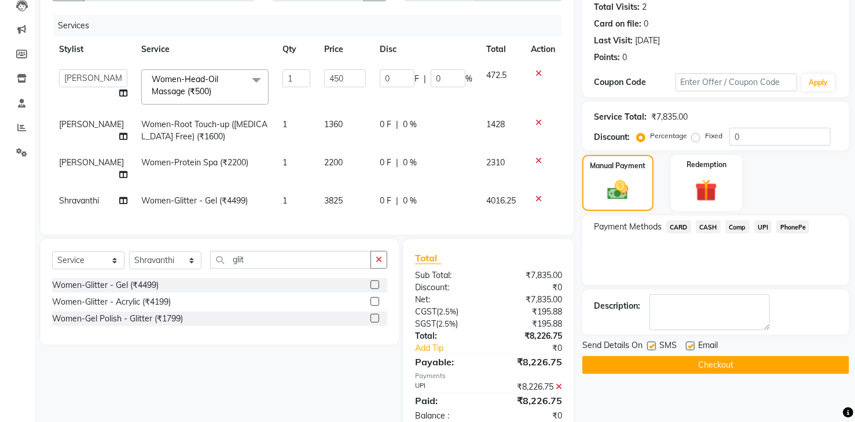
click at [772, 363] on button "Checkout" at bounding box center [715, 365] width 267 height 18
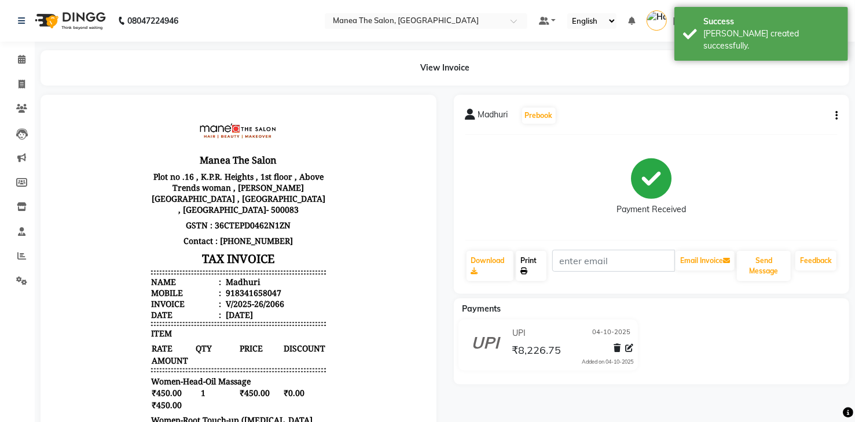
click at [523, 265] on link "Print" at bounding box center [531, 266] width 31 height 30
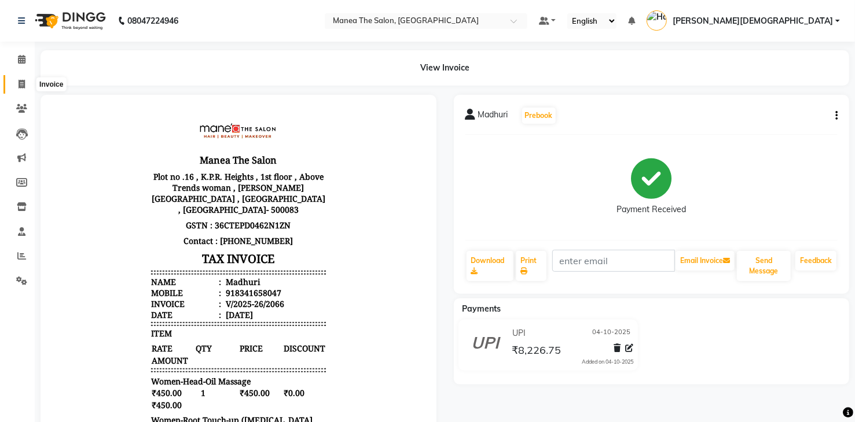
click at [22, 86] on icon at bounding box center [22, 84] width 6 height 9
select select "5481"
select select "service"
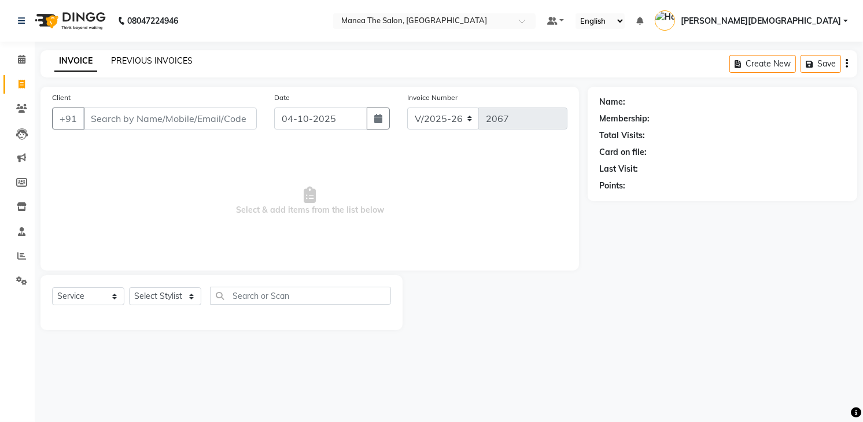
click at [160, 61] on link "PREVIOUS INVOICES" at bounding box center [152, 61] width 82 height 10
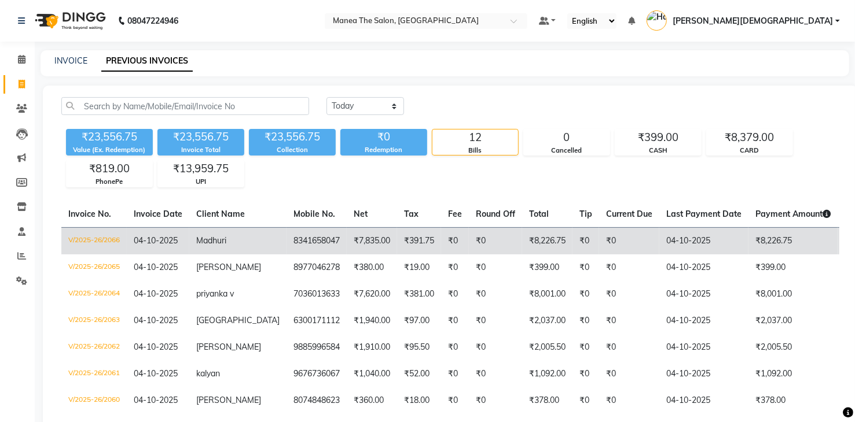
click at [220, 240] on span "Madhuri" at bounding box center [211, 241] width 30 height 10
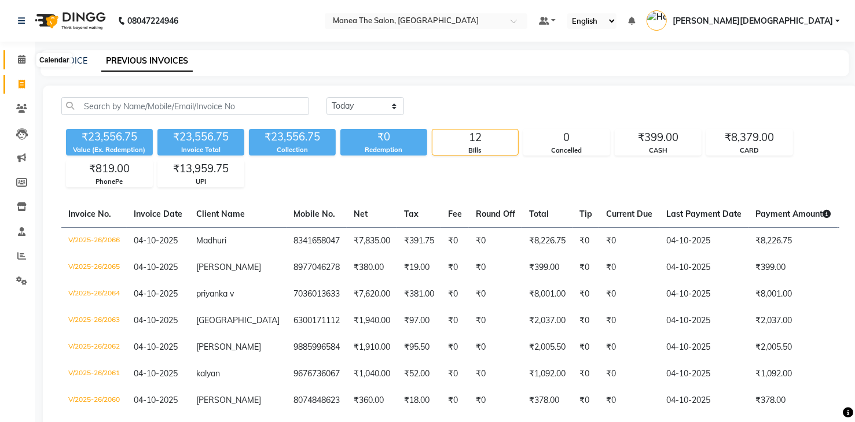
click at [21, 59] on icon at bounding box center [22, 59] width 8 height 9
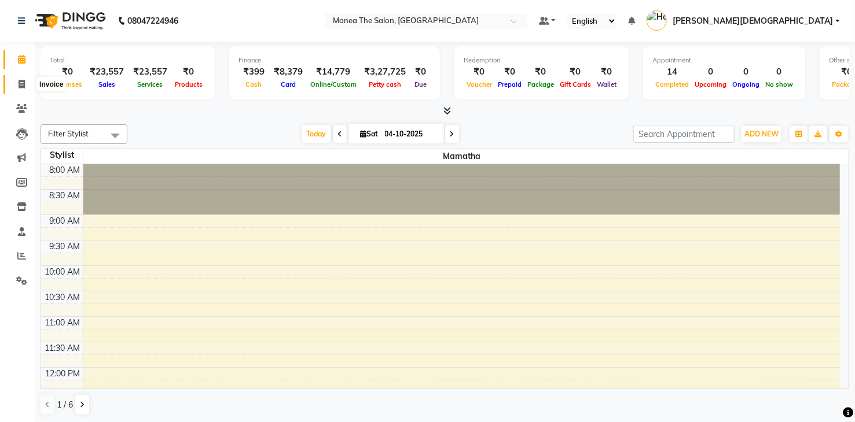
click at [16, 88] on span at bounding box center [22, 84] width 20 height 13
select select "service"
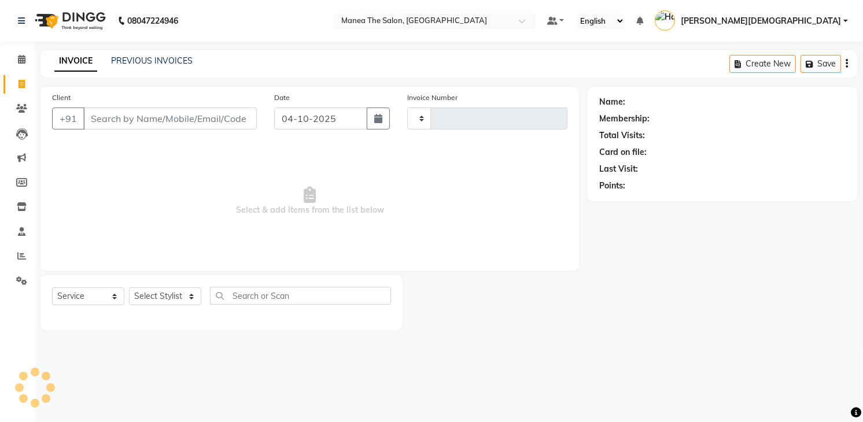
type input "2067"
select select "5481"
click at [142, 294] on select "Select Stylist Mamatha Pooja Sameer khan Shakeer Shanu Shravanthi" at bounding box center [165, 297] width 72 height 18
click at [241, 241] on span "Select & add items from the list below" at bounding box center [310, 202] width 516 height 116
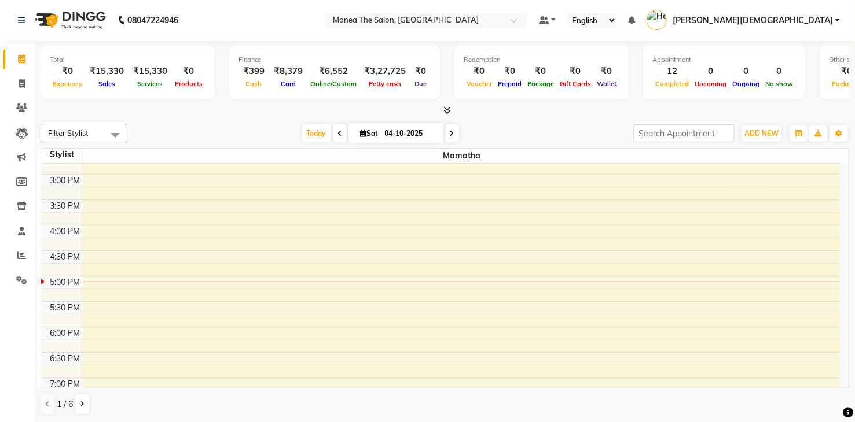
scroll to position [347, 0]
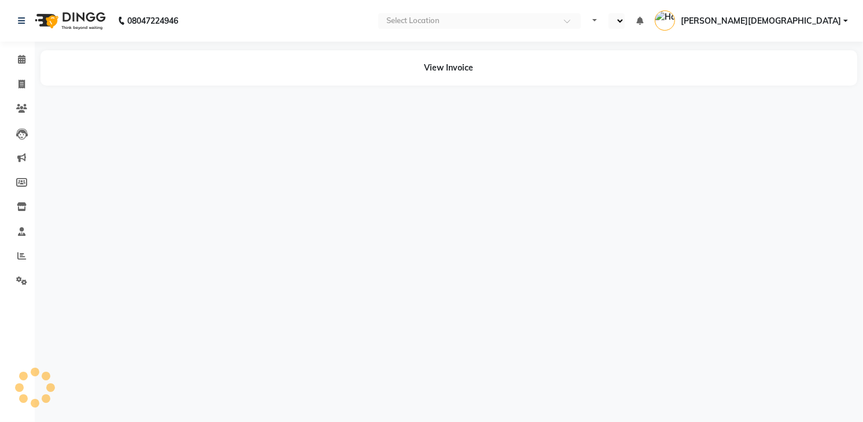
select select "en"
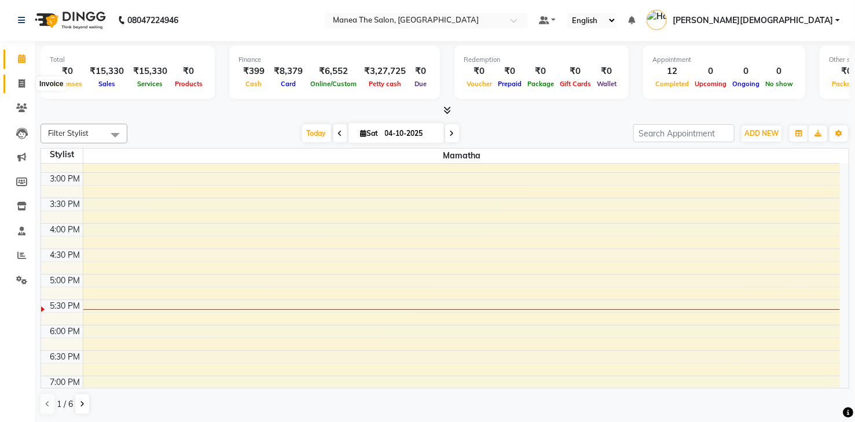
click at [21, 87] on icon at bounding box center [22, 83] width 6 height 9
select select "service"
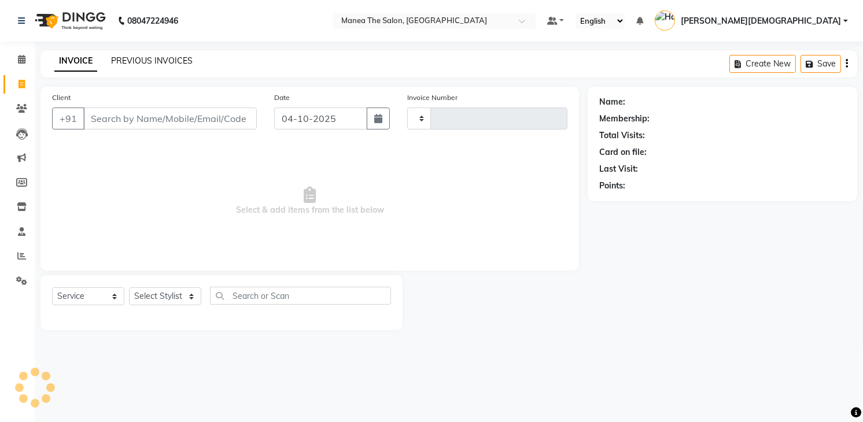
click at [157, 65] on link "PREVIOUS INVOICES" at bounding box center [152, 61] width 82 height 10
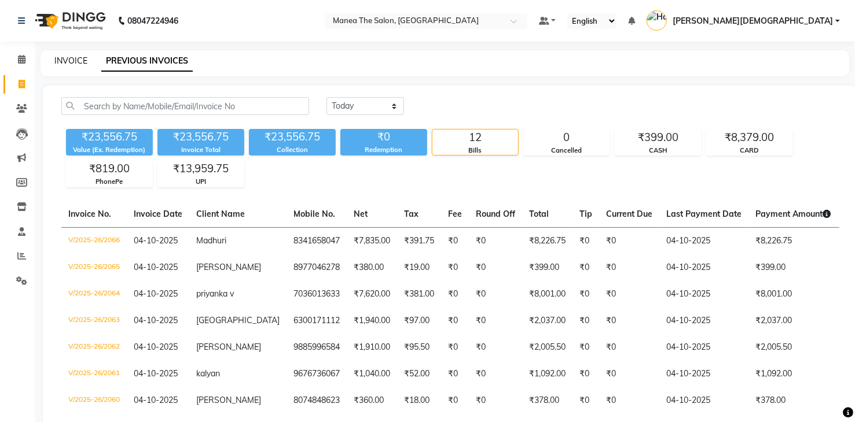
click at [67, 64] on link "INVOICE" at bounding box center [70, 61] width 33 height 10
select select "service"
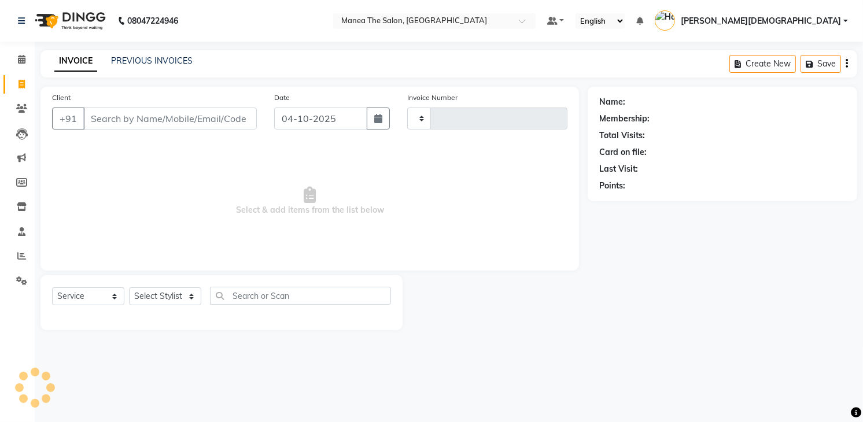
type input "2067"
select select "5481"
click at [148, 299] on select "Select Stylist Mamatha Pooja Sameer khan Shakeer Shanu Shravanthi" at bounding box center [165, 297] width 72 height 18
select select "81467"
click at [129, 288] on select "Select Stylist Mamatha Pooja Sameer khan Shakeer Shanu Shravanthi" at bounding box center [165, 297] width 72 height 18
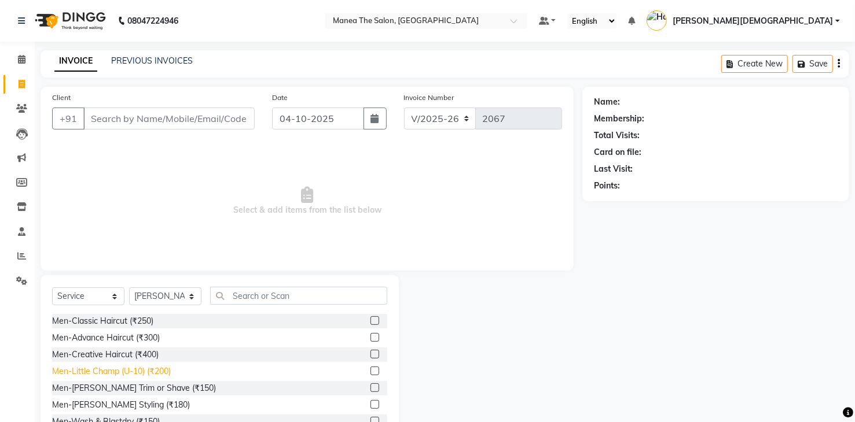
click at [111, 372] on div "Men-Little Champ (U-10) (₹200)" at bounding box center [111, 372] width 119 height 12
checkbox input "false"
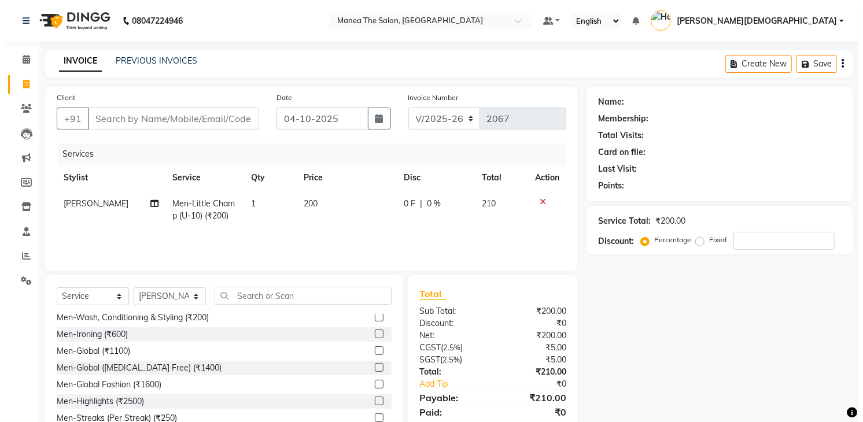
scroll to position [174, 0]
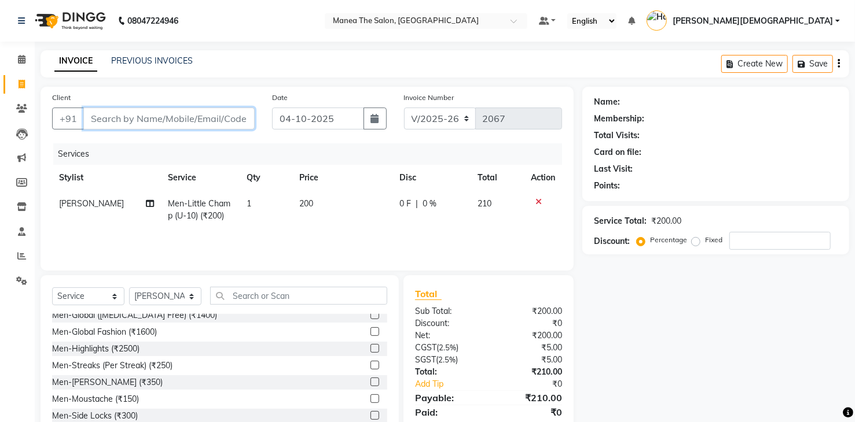
click at [108, 122] on input "Client" at bounding box center [168, 119] width 171 height 22
type input "6"
type input "0"
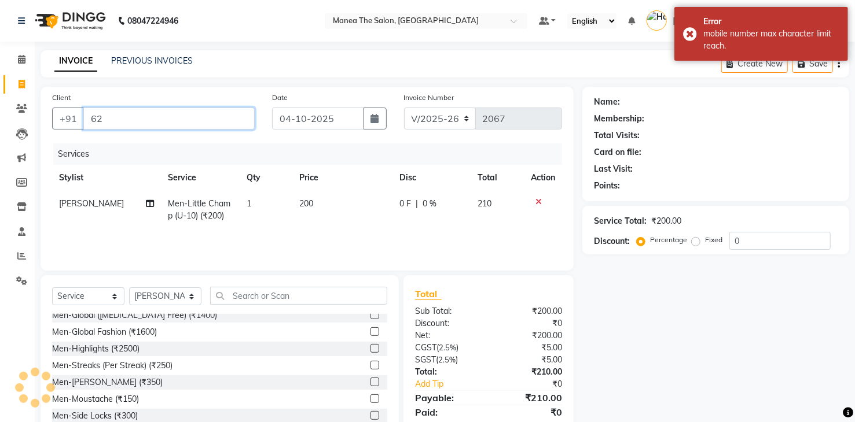
type input "6"
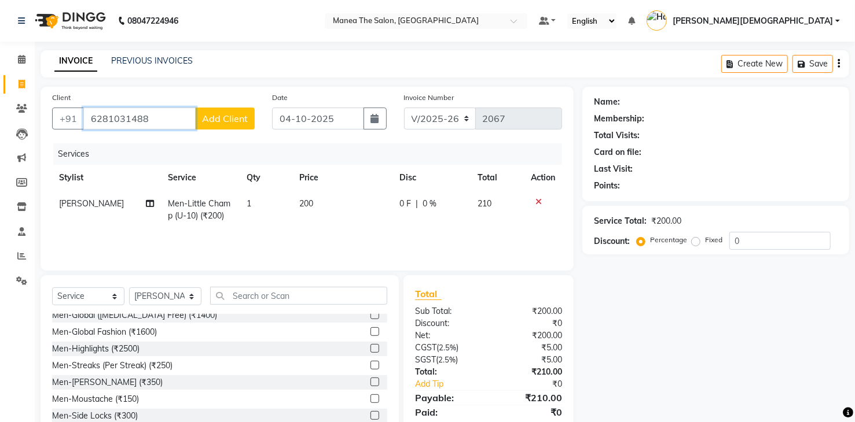
type input "6281031488"
click at [245, 122] on span "Add Client" at bounding box center [225, 119] width 46 height 12
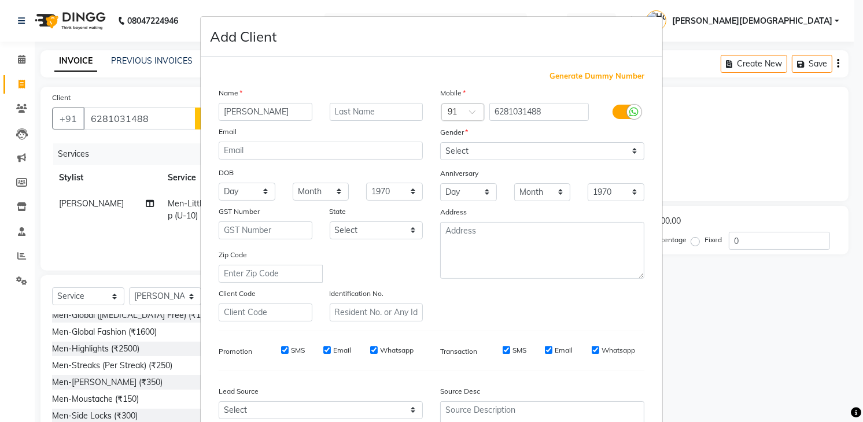
type input "[PERSON_NAME]"
click at [506, 142] on select "Select Male Female Other Prefer Not To Say" at bounding box center [542, 151] width 204 height 18
select select "female"
click at [440, 142] on select "Select Male Female Other Prefer Not To Say" at bounding box center [542, 151] width 204 height 18
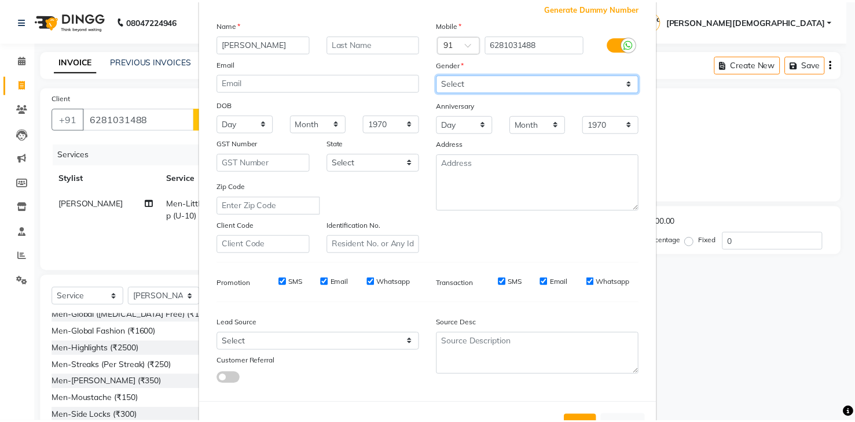
scroll to position [112, 0]
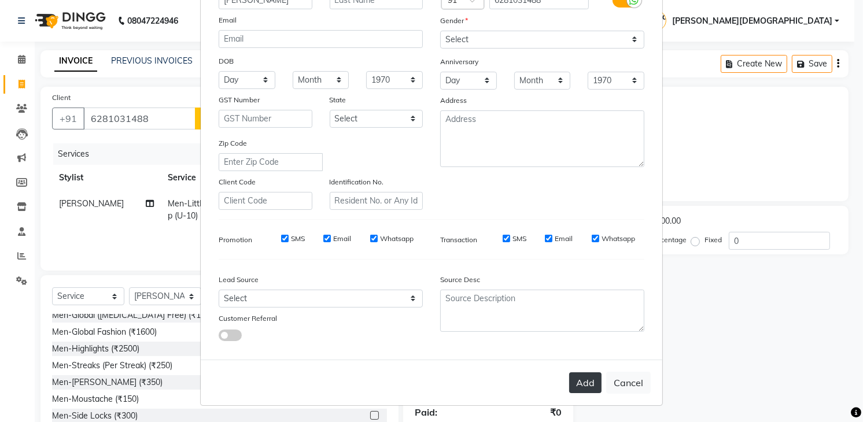
click at [575, 385] on button "Add" at bounding box center [585, 383] width 32 height 21
select select
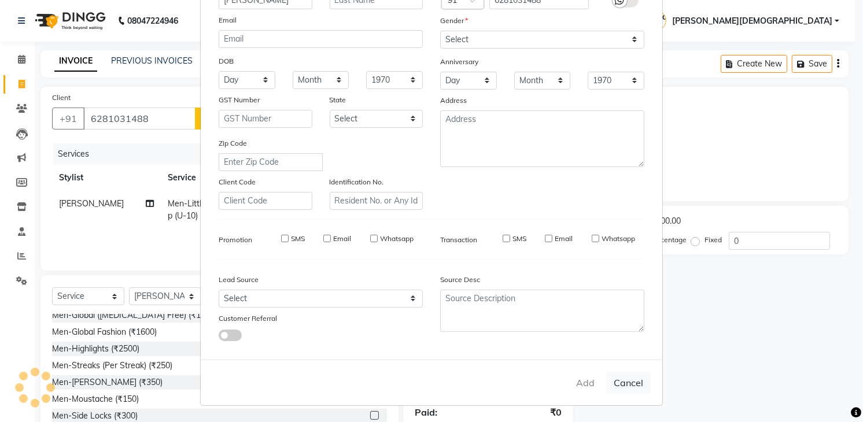
select select
checkbox input "false"
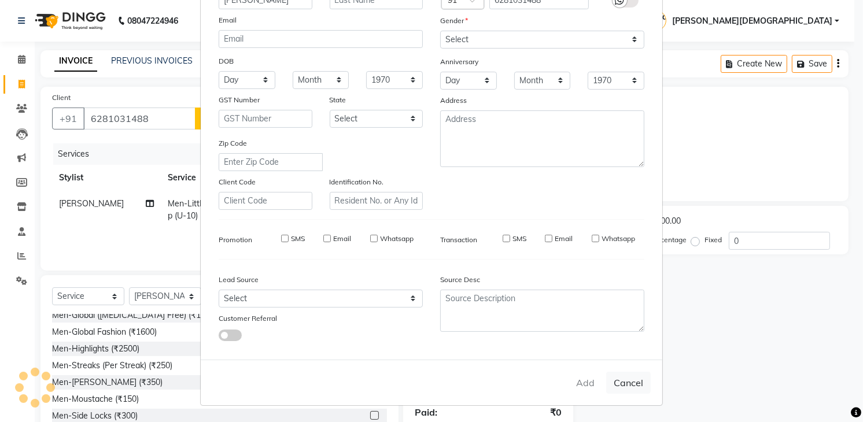
checkbox input "false"
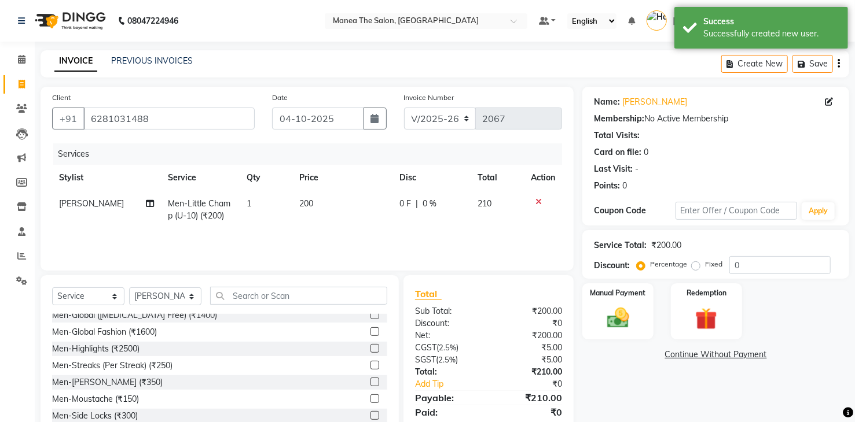
scroll to position [41, 0]
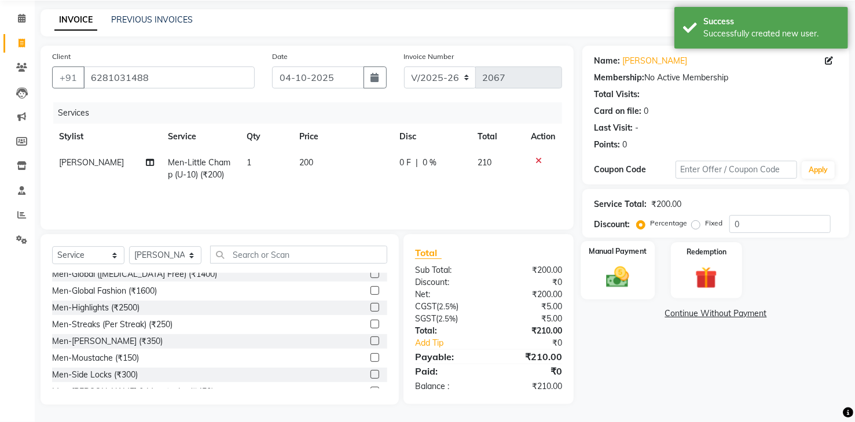
click at [626, 269] on img at bounding box center [617, 277] width 37 height 27
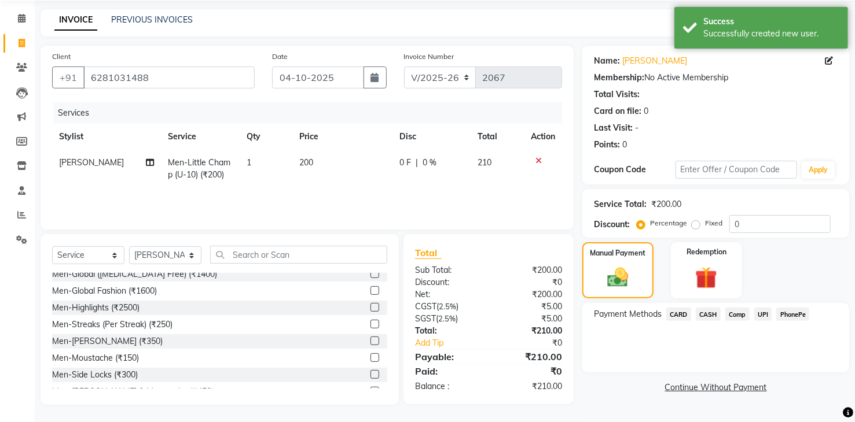
click at [707, 317] on span "CASH" at bounding box center [708, 314] width 25 height 13
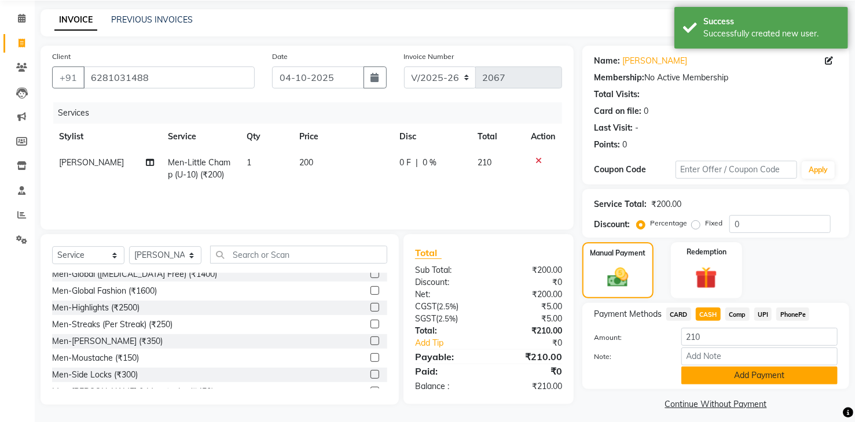
click at [768, 379] on button "Add Payment" at bounding box center [759, 376] width 156 height 18
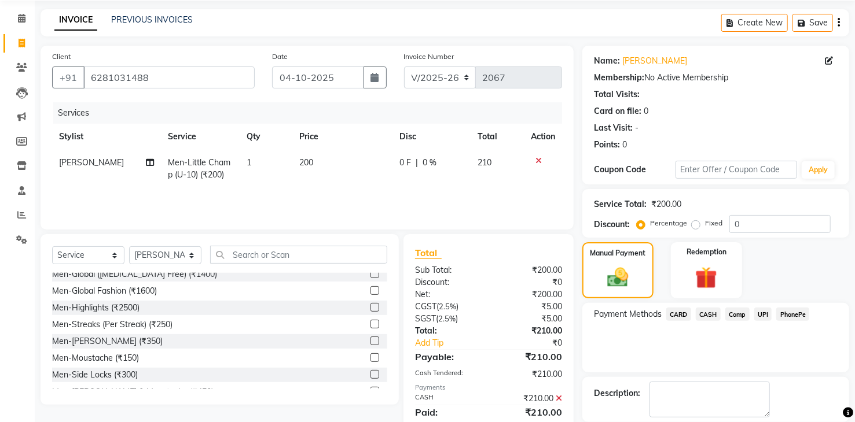
click at [715, 317] on span "CASH" at bounding box center [708, 314] width 25 height 13
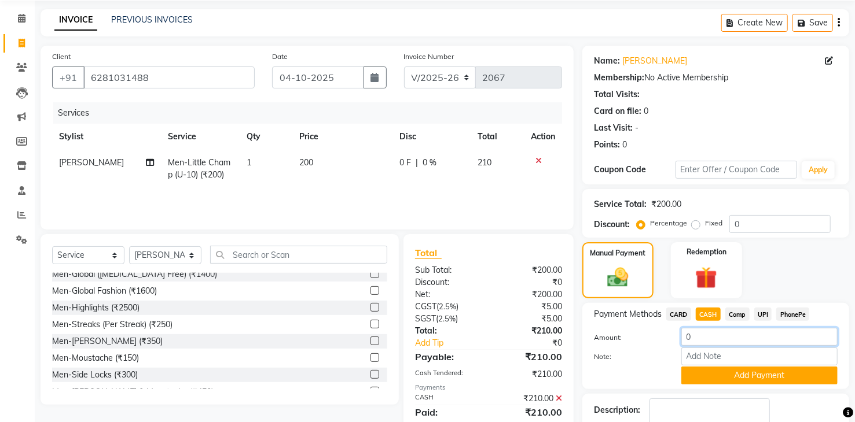
click at [708, 337] on input "0" at bounding box center [759, 337] width 156 height 18
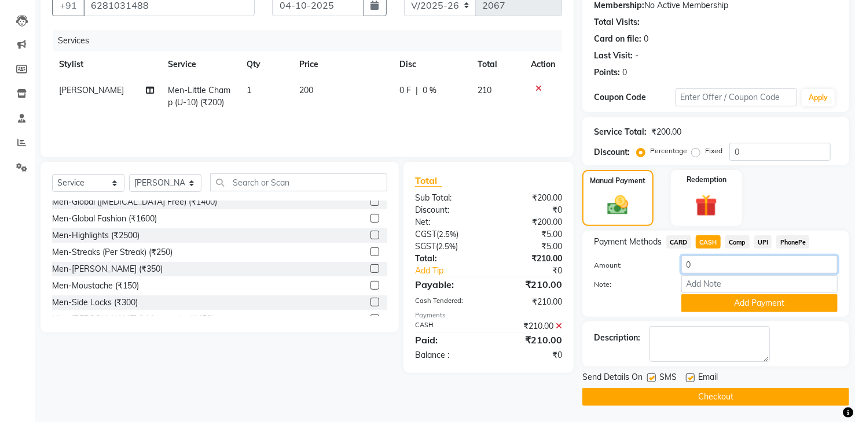
click at [709, 269] on input "0" at bounding box center [759, 265] width 156 height 18
type input "200"
click at [560, 323] on icon at bounding box center [558, 326] width 6 height 8
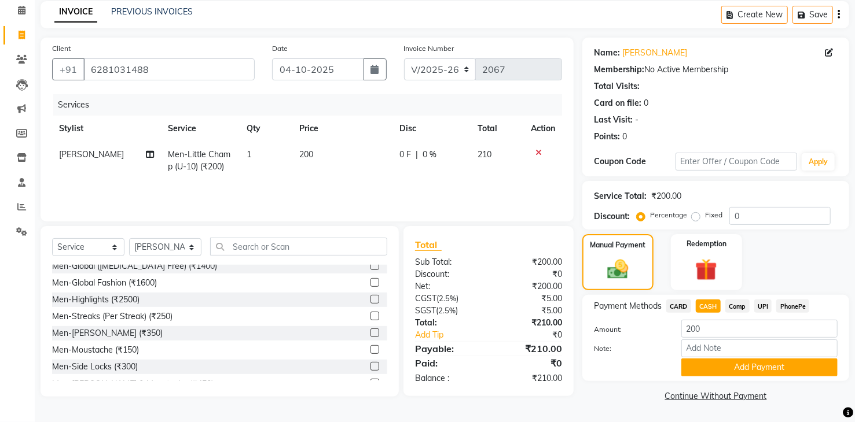
scroll to position [49, 0]
click at [728, 366] on button "Add Payment" at bounding box center [759, 368] width 156 height 18
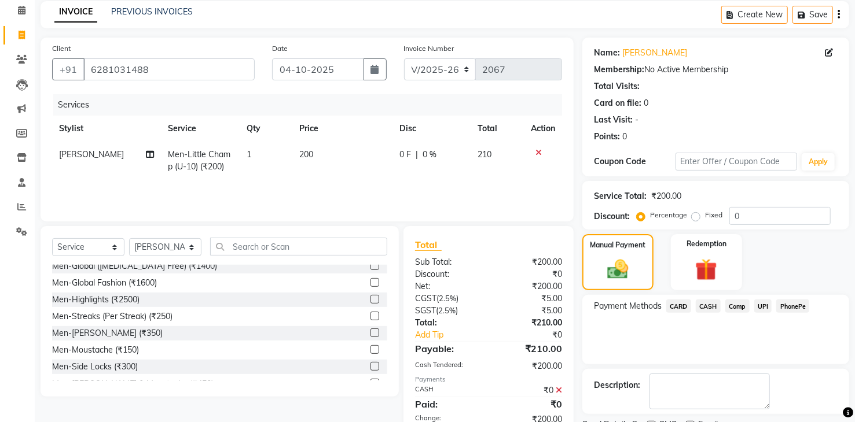
scroll to position [105, 0]
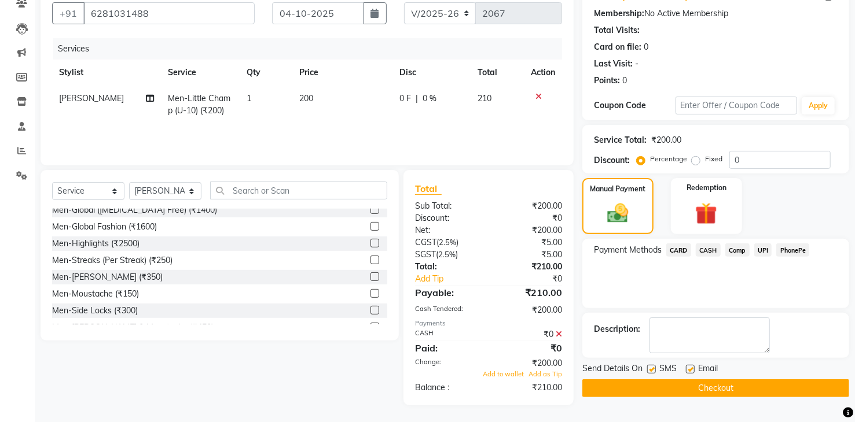
click at [760, 251] on span "UPI" at bounding box center [763, 250] width 18 height 13
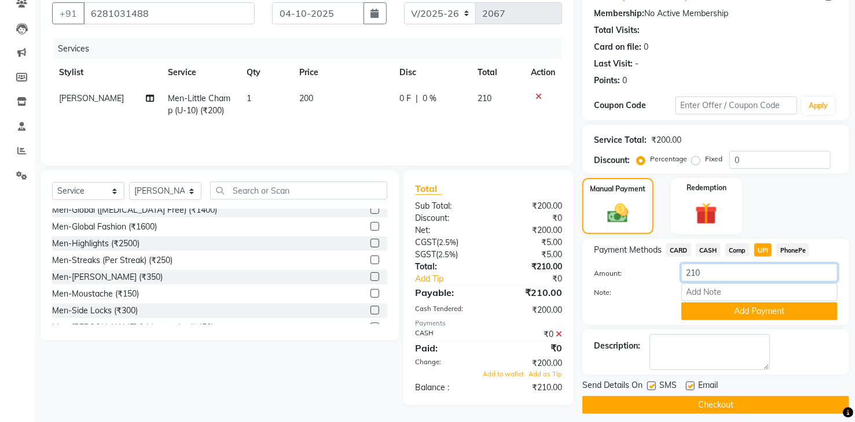
click at [692, 273] on input "210" at bounding box center [759, 273] width 156 height 18
type input "10"
click at [719, 310] on button "Add Payment" at bounding box center [759, 312] width 156 height 18
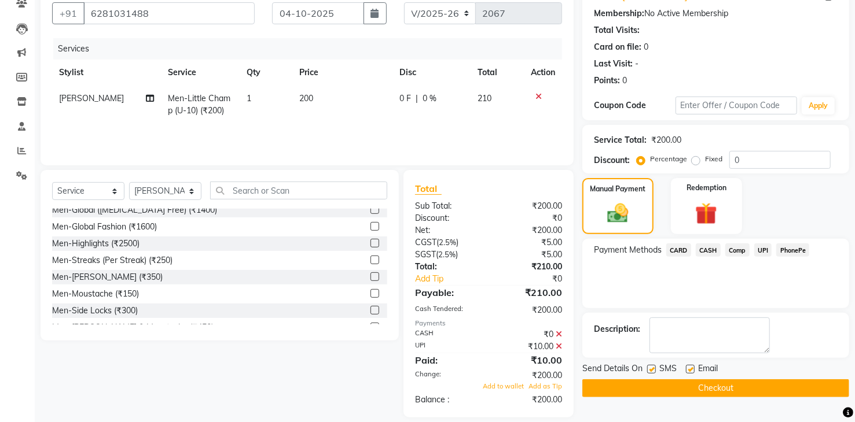
scroll to position [117, 0]
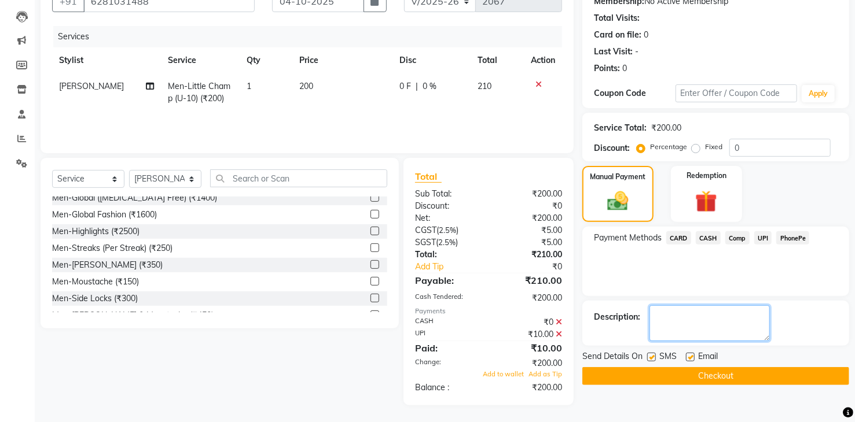
click at [662, 328] on textarea at bounding box center [709, 324] width 120 height 36
click at [710, 236] on span "CASH" at bounding box center [708, 237] width 25 height 13
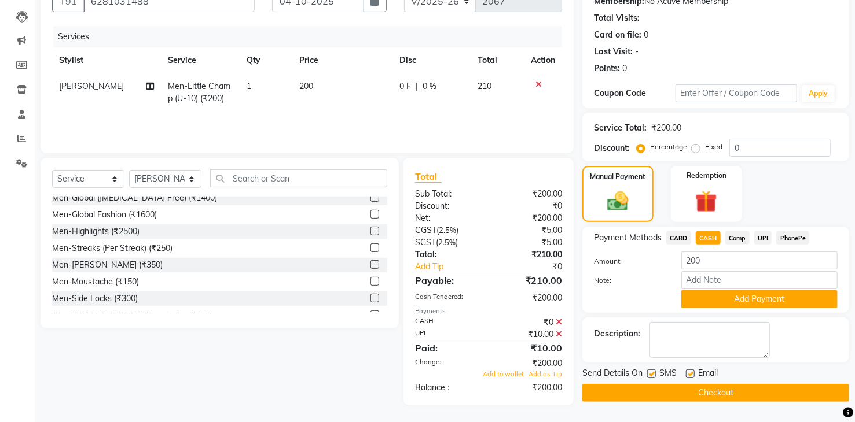
click at [743, 240] on span "Comp" at bounding box center [737, 237] width 24 height 13
click at [729, 296] on button "Add Payment" at bounding box center [759, 299] width 156 height 18
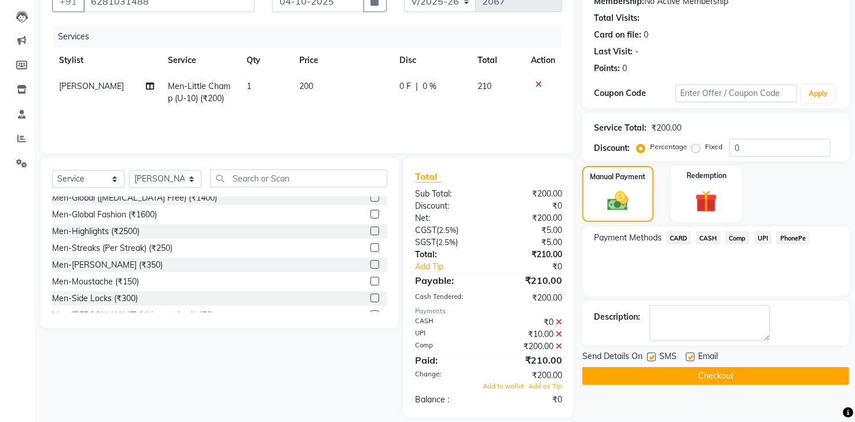
scroll to position [130, 0]
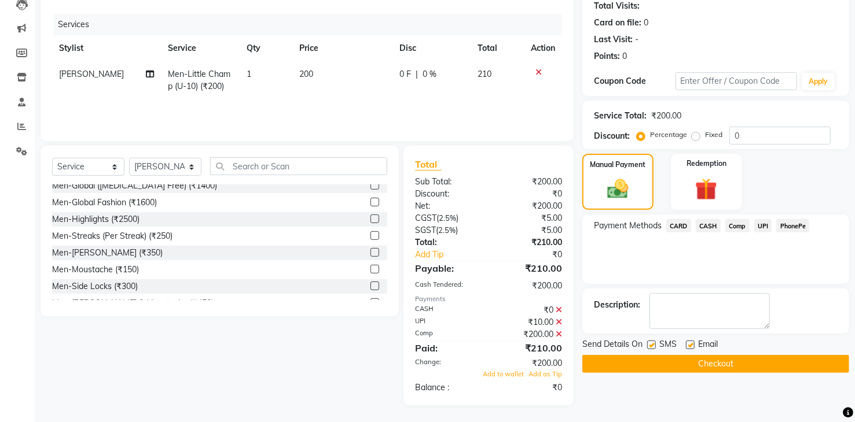
click at [698, 365] on button "Checkout" at bounding box center [715, 364] width 267 height 18
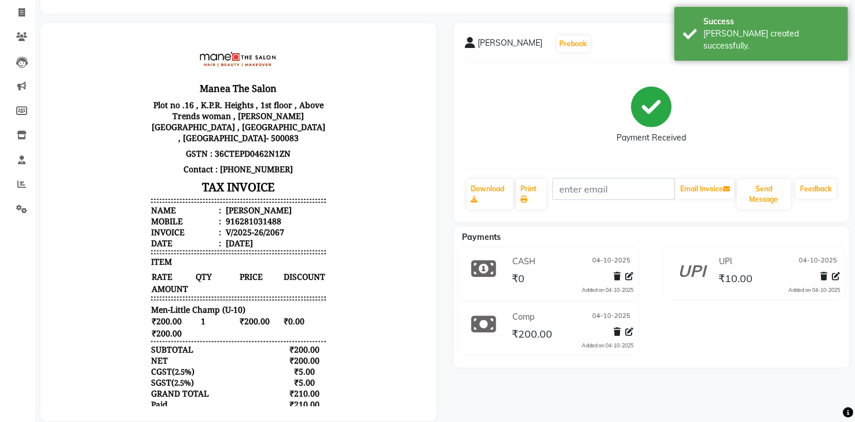
scroll to position [97, 0]
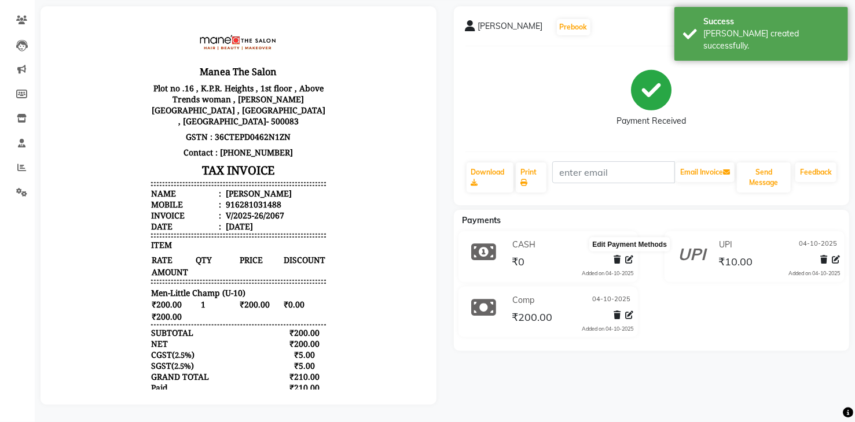
click at [627, 256] on icon at bounding box center [629, 260] width 8 height 8
select select "1"
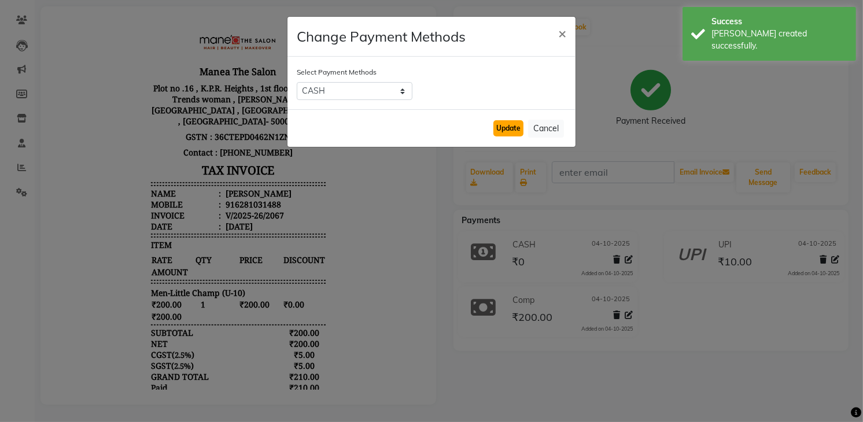
click at [507, 126] on button "Update" at bounding box center [509, 128] width 30 height 16
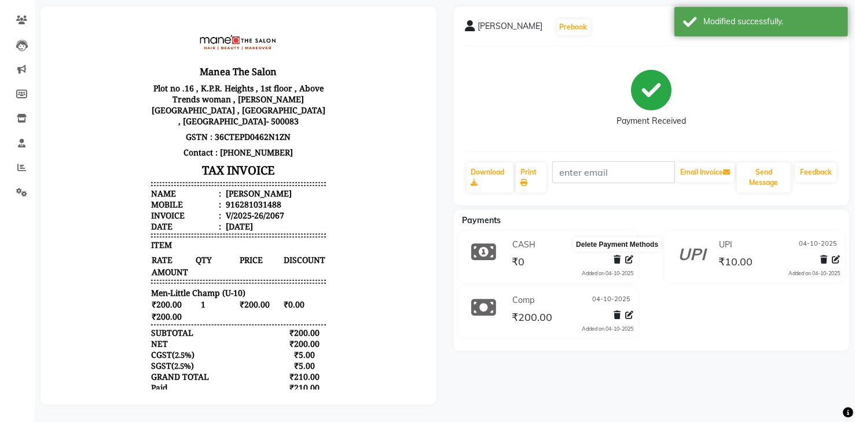
click at [616, 256] on icon at bounding box center [616, 260] width 7 height 8
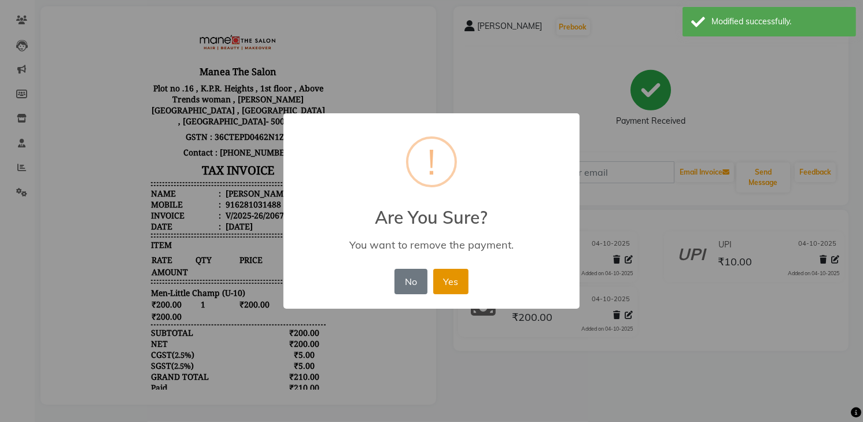
click at [448, 285] on button "Yes" at bounding box center [450, 281] width 35 height 25
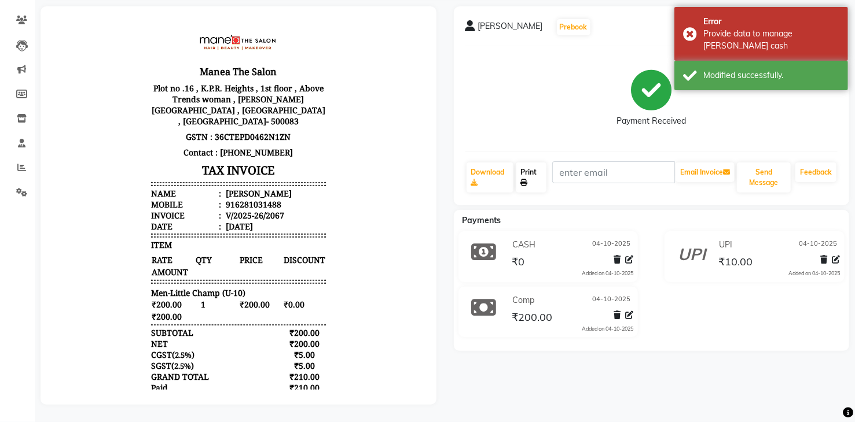
click at [531, 167] on link "Print" at bounding box center [531, 178] width 31 height 30
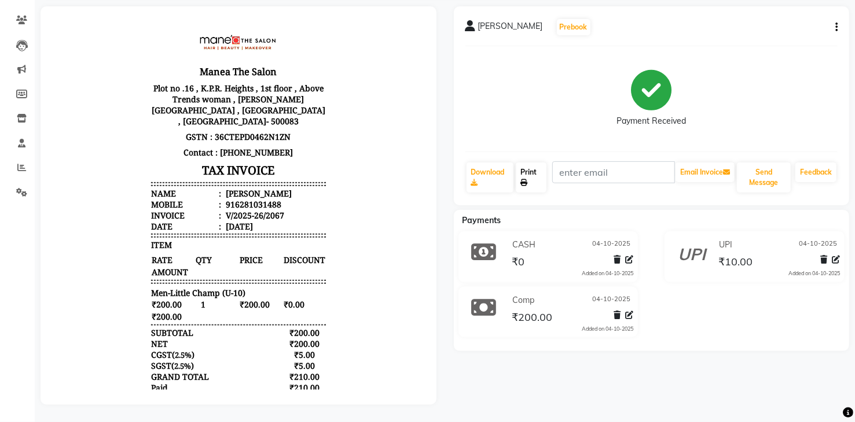
scroll to position [56, 0]
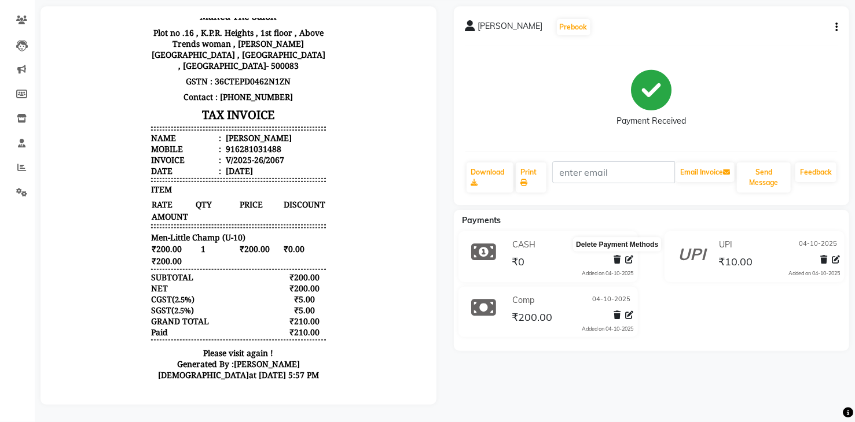
click at [616, 256] on icon at bounding box center [616, 260] width 7 height 8
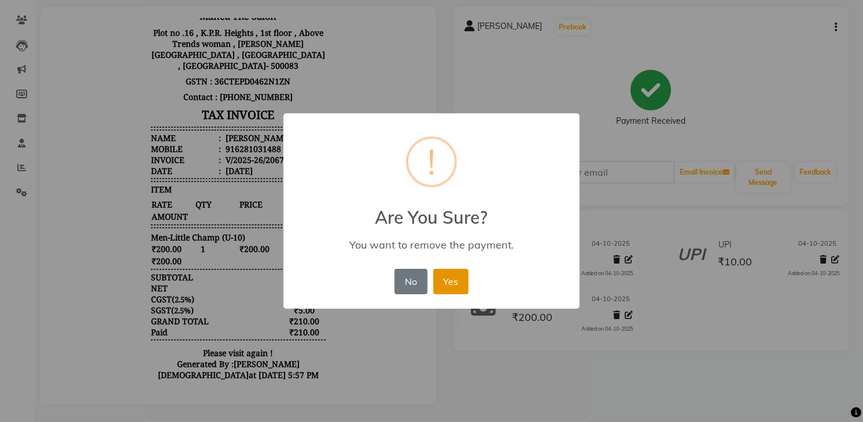
click at [456, 278] on button "Yes" at bounding box center [450, 281] width 35 height 25
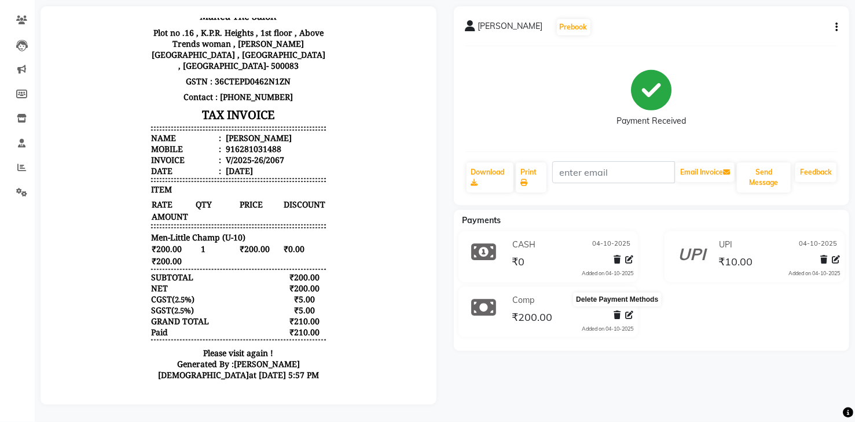
click at [619, 311] on icon at bounding box center [616, 315] width 7 height 8
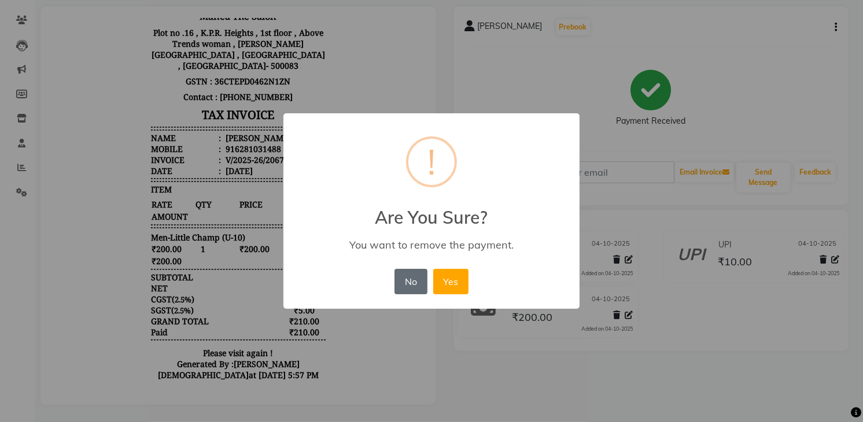
click at [404, 279] on button "No" at bounding box center [411, 281] width 32 height 25
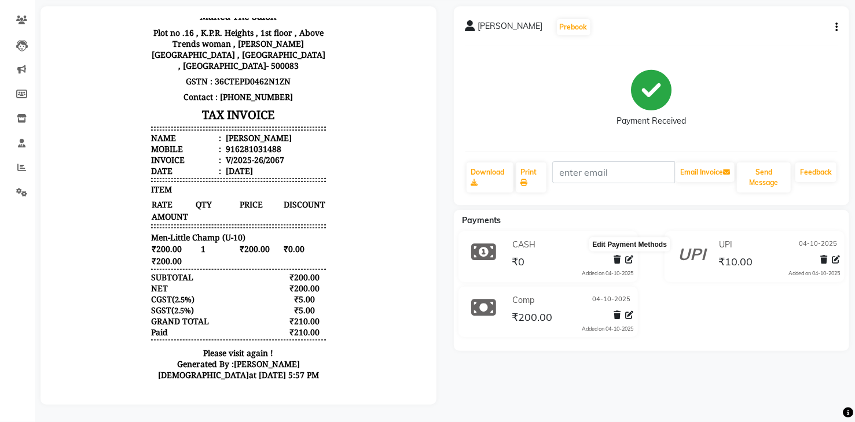
click at [631, 256] on icon at bounding box center [629, 260] width 8 height 8
select select "1"
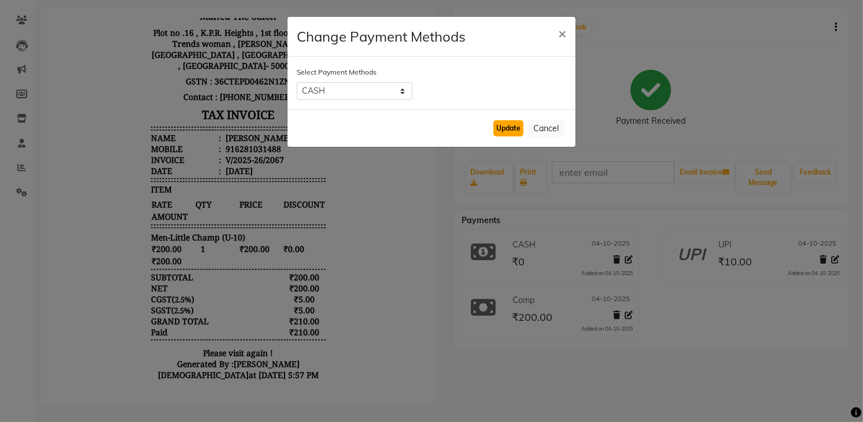
click at [511, 123] on button "Update" at bounding box center [509, 128] width 30 height 16
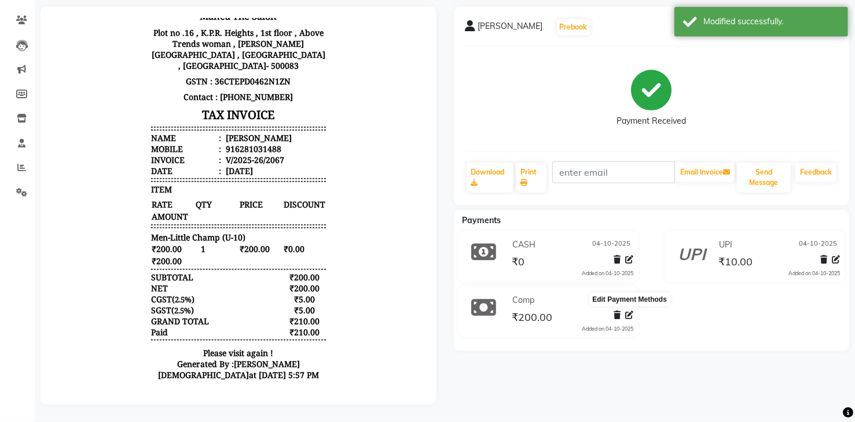
click at [632, 311] on icon at bounding box center [629, 315] width 8 height 8
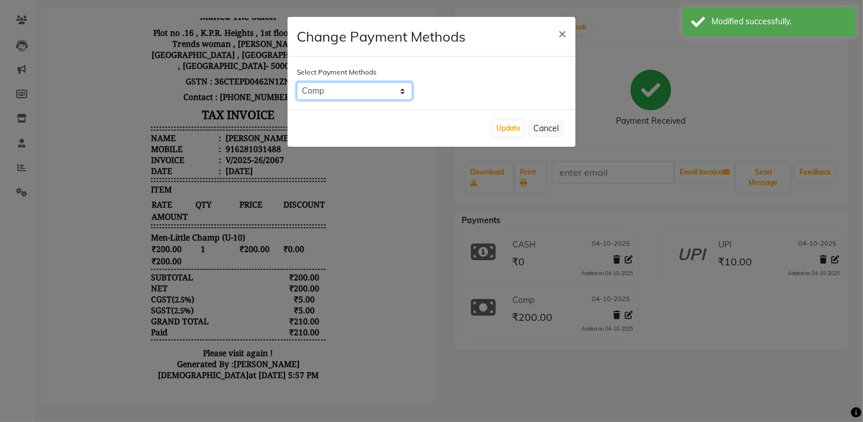
click at [364, 95] on select "CARD CASH Comp UPI PhonePe" at bounding box center [355, 91] width 116 height 18
select select "1"
click at [297, 82] on select "CARD CASH Comp UPI PhonePe" at bounding box center [355, 91] width 116 height 18
click at [501, 131] on button "Update" at bounding box center [509, 128] width 30 height 16
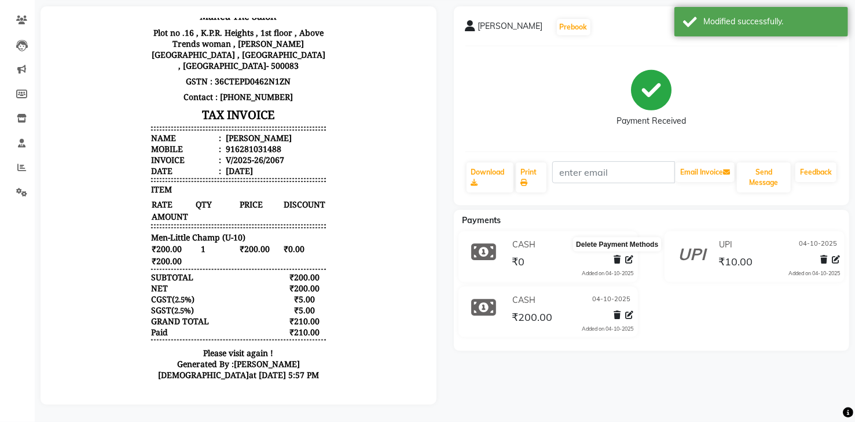
click at [620, 256] on icon at bounding box center [616, 260] width 7 height 8
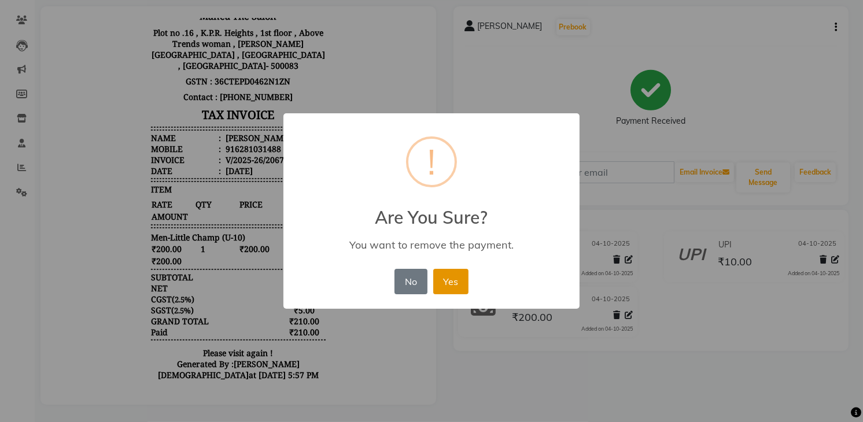
click at [455, 277] on button "Yes" at bounding box center [450, 281] width 35 height 25
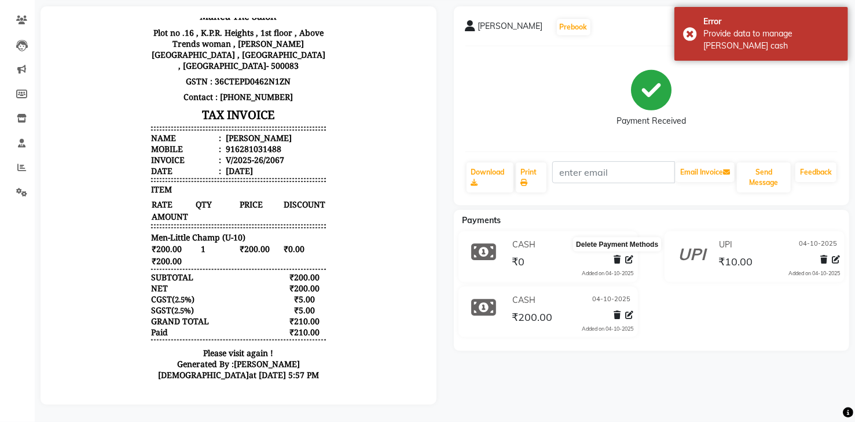
click at [616, 256] on icon at bounding box center [616, 260] width 7 height 8
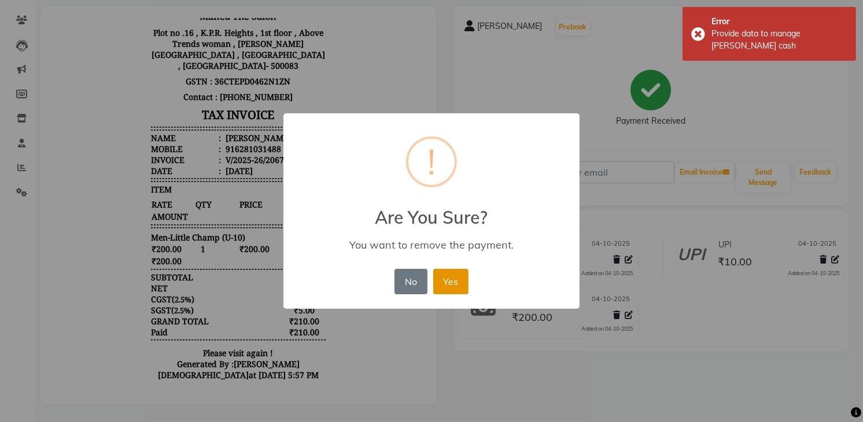
click at [448, 284] on button "Yes" at bounding box center [450, 281] width 35 height 25
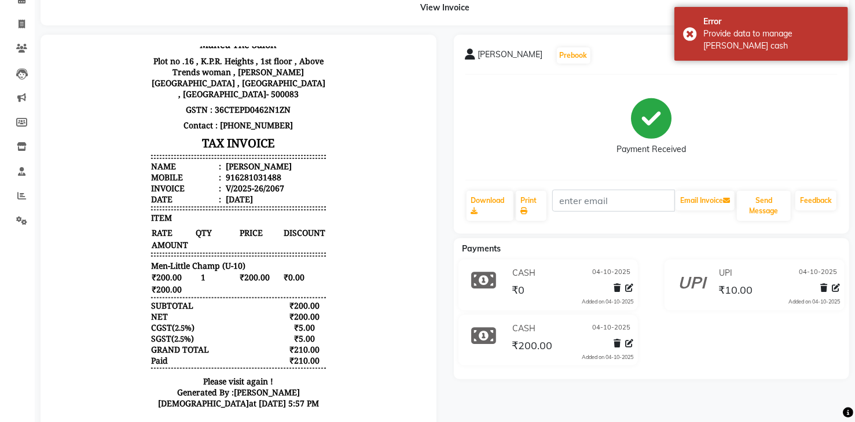
scroll to position [0, 0]
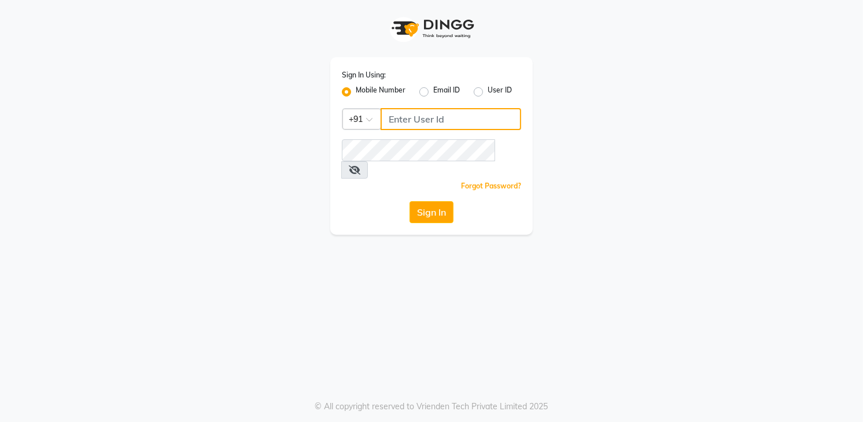
click at [417, 123] on input "Username" at bounding box center [451, 119] width 141 height 22
type input "8790031435"
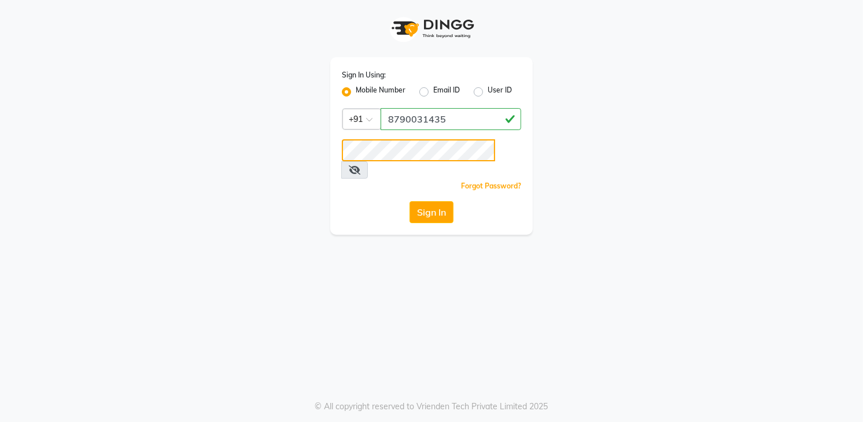
click at [410, 201] on button "Sign In" at bounding box center [432, 212] width 44 height 22
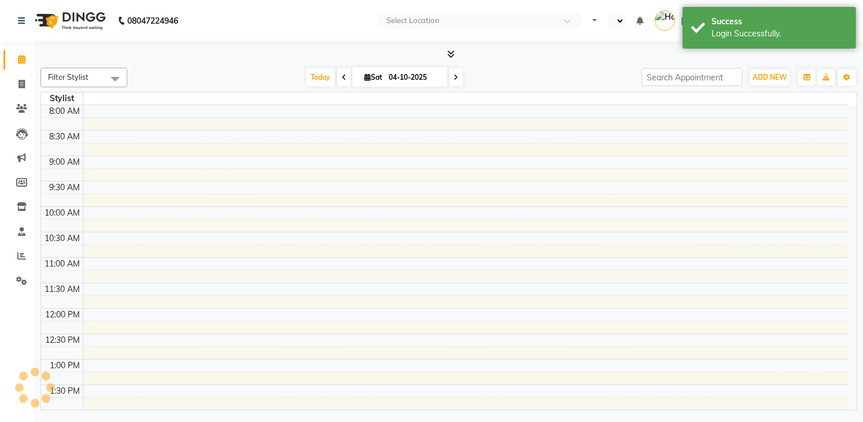
select select "en"
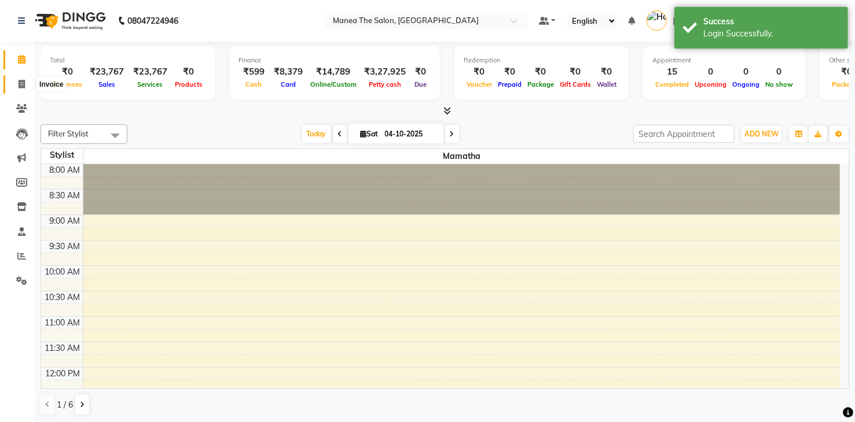
click at [20, 78] on span at bounding box center [22, 84] width 20 height 13
select select "service"
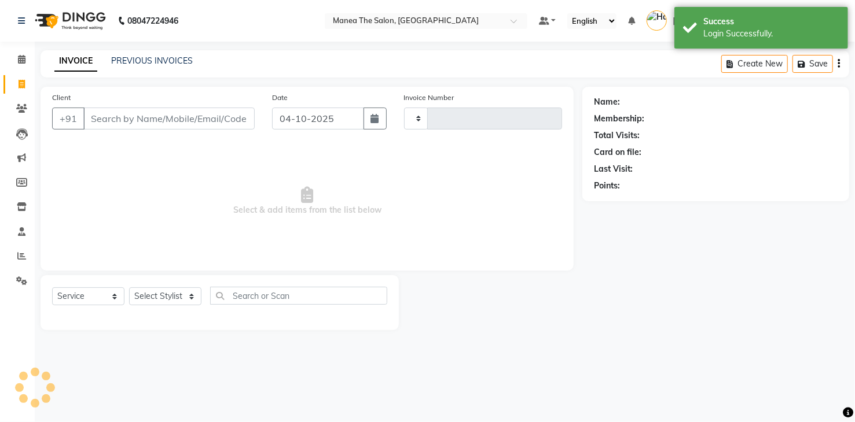
type input "2068"
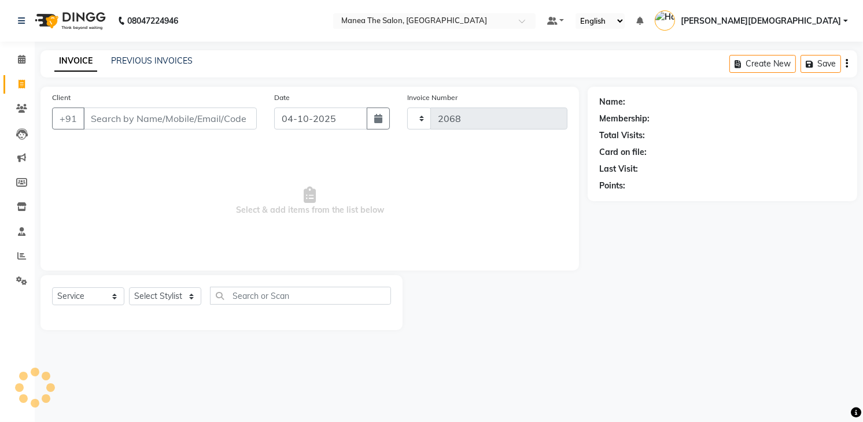
select select "5481"
click at [157, 62] on link "PREVIOUS INVOICES" at bounding box center [152, 61] width 82 height 10
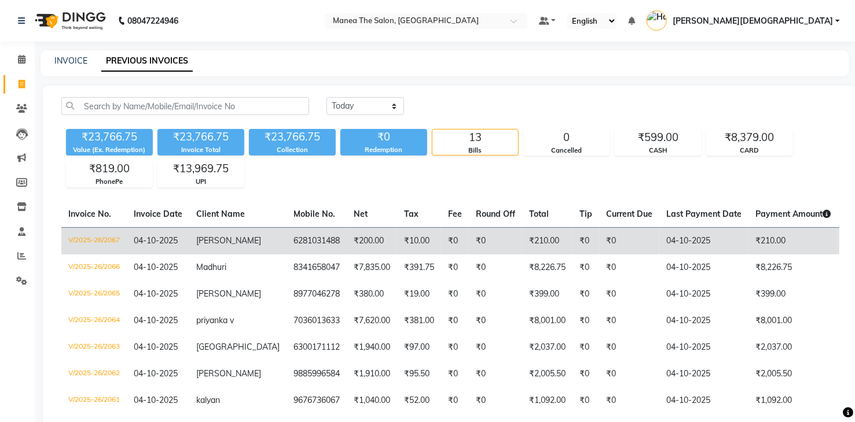
drag, startPoint x: 767, startPoint y: 240, endPoint x: 680, endPoint y: 245, distance: 87.0
click at [678, 256] on tbody "V/2025-26/2067 [DATE] [PERSON_NAME] 6281031488 ₹200.00 ₹10.00 ₹0 ₹0 ₹210.00 ₹0 …" at bounding box center [550, 400] width 978 height 347
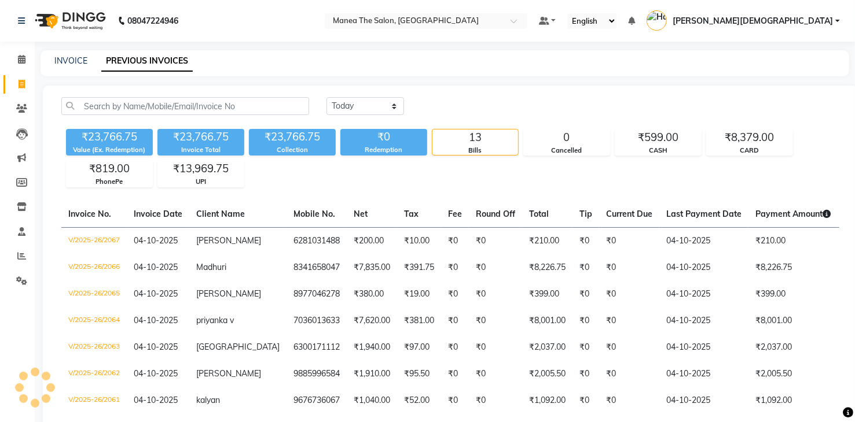
click at [785, 164] on div "₹23,766.75 Value (Ex. Redemption) ₹23,766.75 Invoice Total ₹23,766.75 Collectio…" at bounding box center [450, 155] width 778 height 63
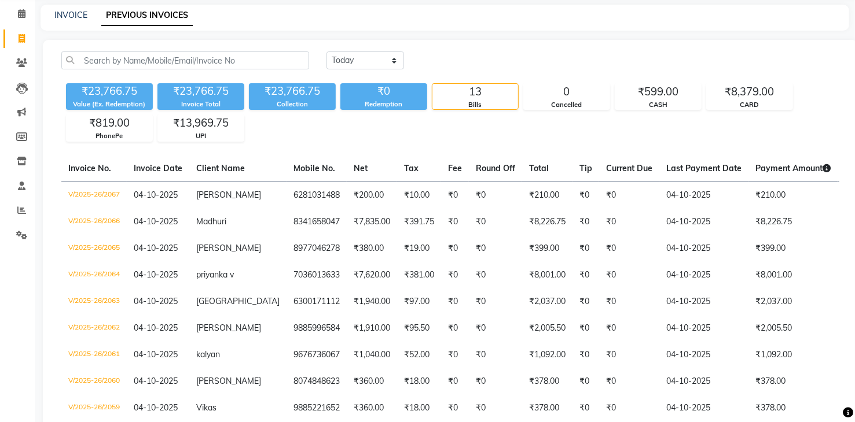
scroll to position [69, 0]
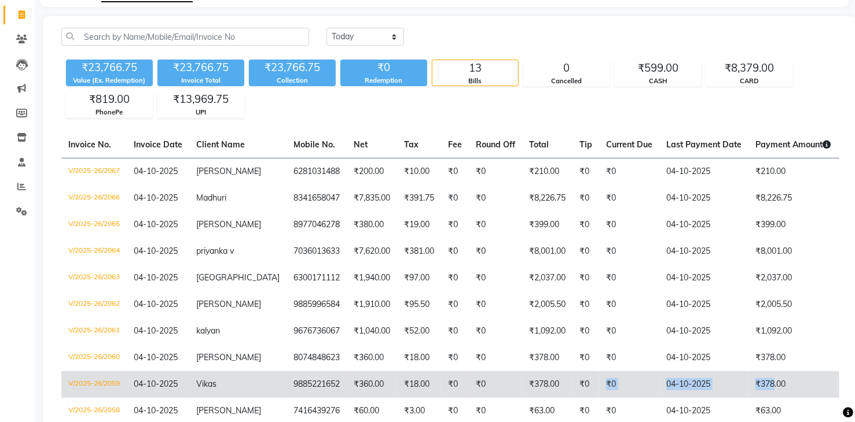
drag, startPoint x: 742, startPoint y: 374, endPoint x: 579, endPoint y: 373, distance: 163.8
click at [579, 373] on tr "V/2025-26/2059 [DATE] Vikas 9885221652 ₹360.00 ₹18.00 ₹0 ₹0 ₹378.00 ₹0 ₹0 [DATE…" at bounding box center [550, 384] width 978 height 27
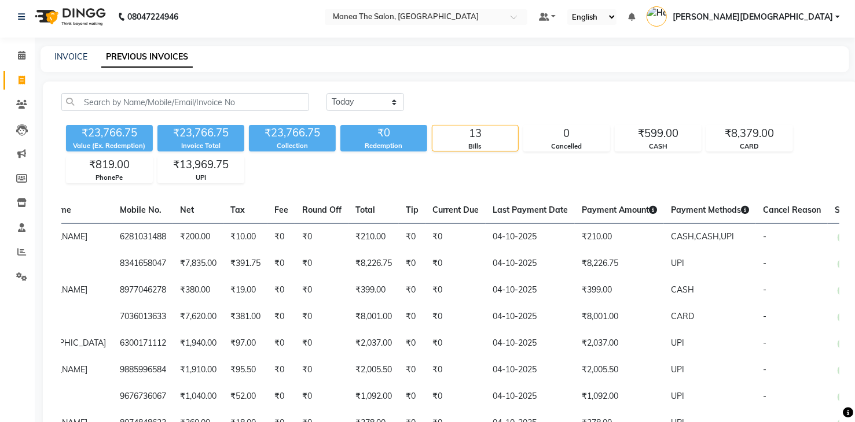
scroll to position [2, 0]
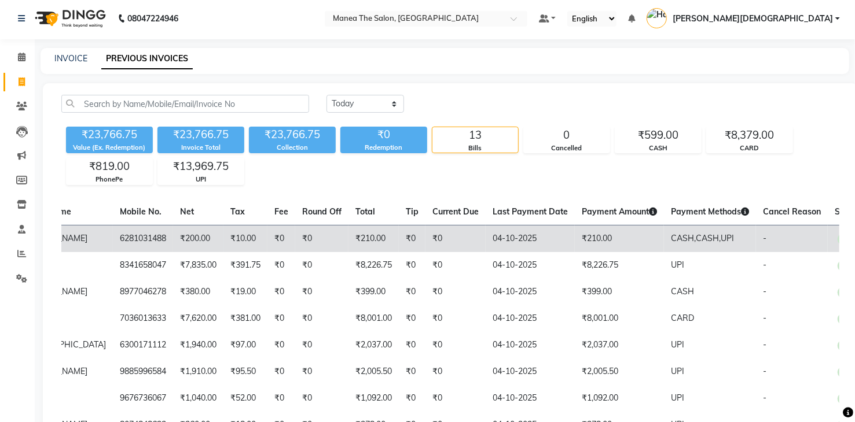
click at [756, 236] on td "-" at bounding box center [792, 238] width 72 height 27
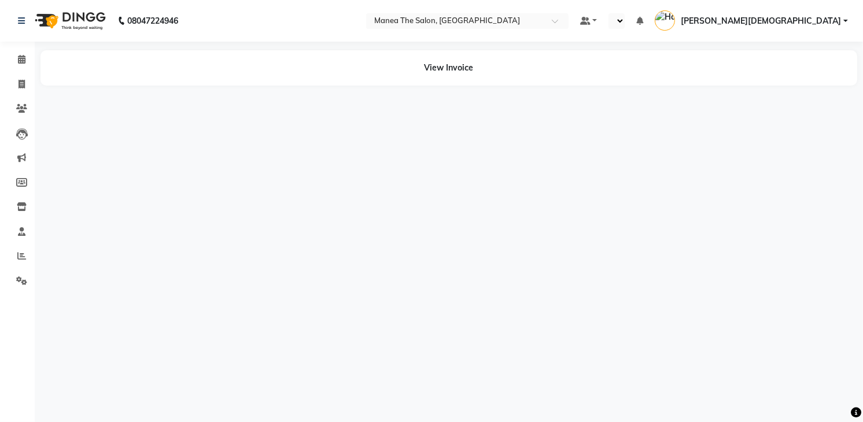
select select "en"
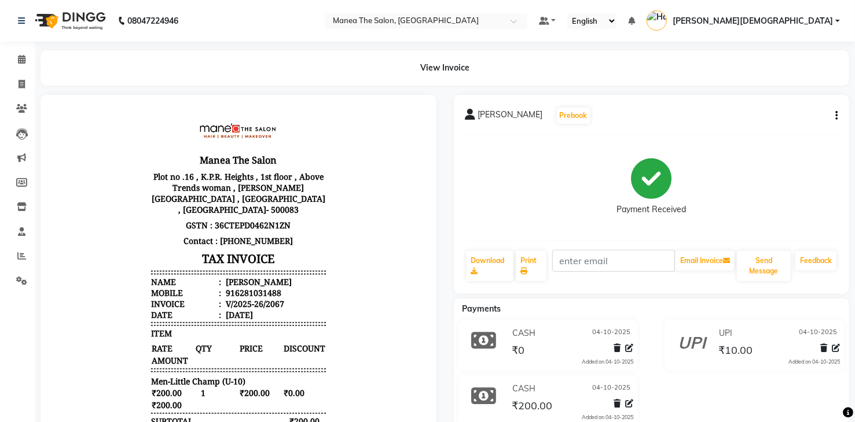
click at [834, 116] on button "button" at bounding box center [833, 116] width 7 height 12
click at [775, 132] on div "Edit Invoice" at bounding box center [778, 130] width 79 height 14
select select "service"
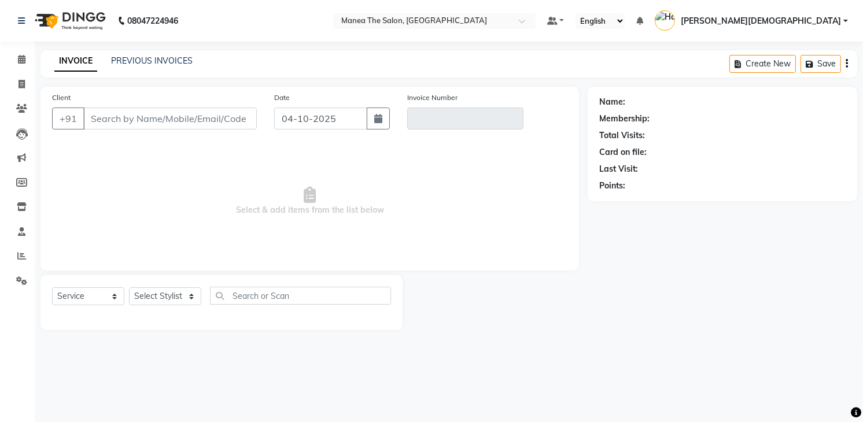
type input "6281031488"
type input "V/2025-26/2067"
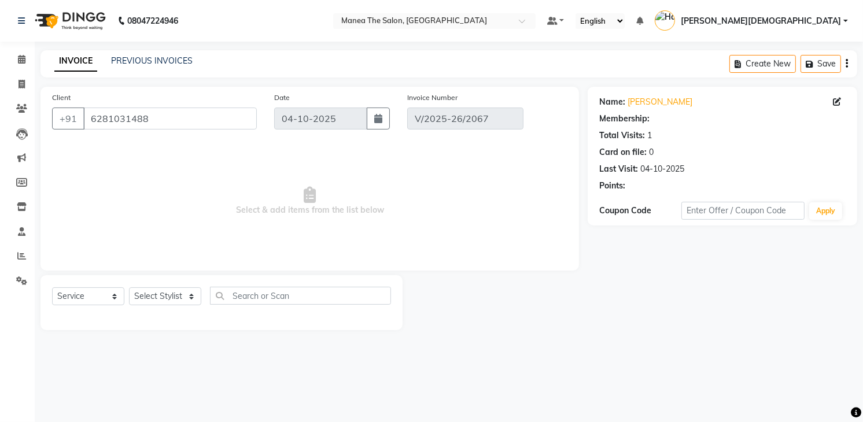
select select "select"
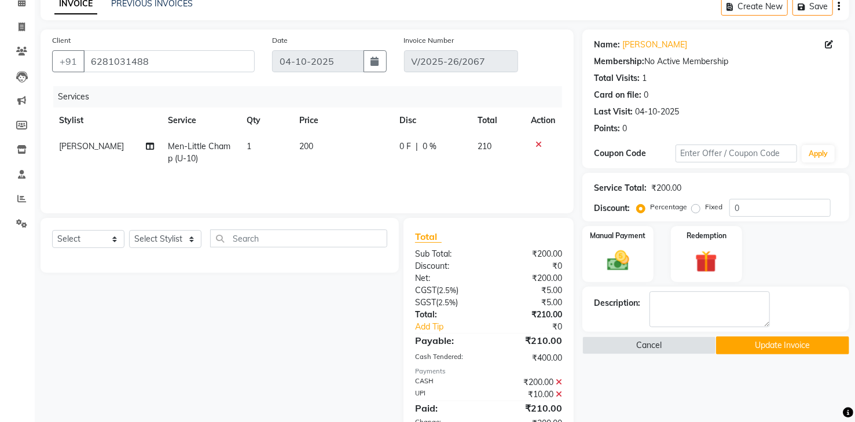
scroll to position [117, 0]
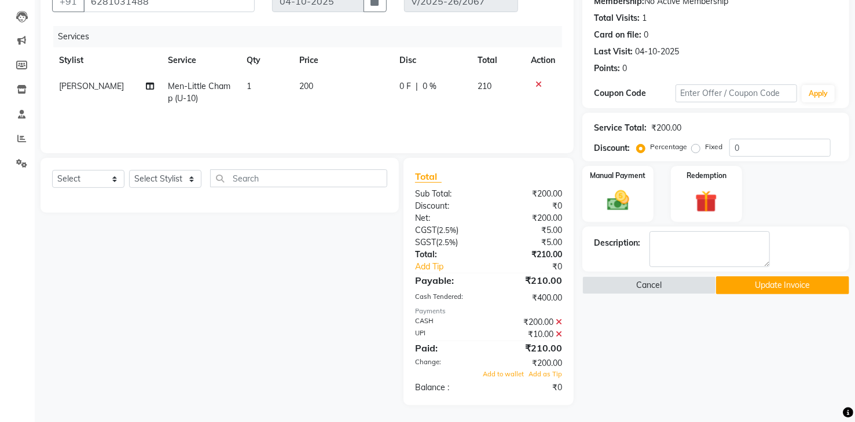
click at [787, 290] on button "Update Invoice" at bounding box center [782, 286] width 133 height 18
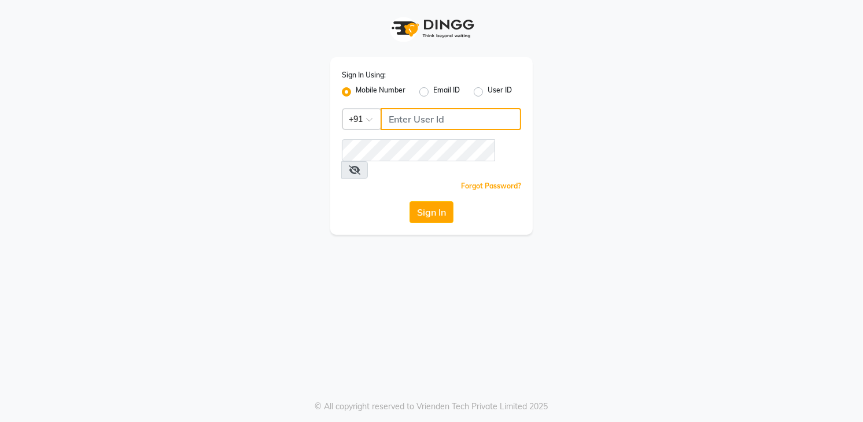
click at [403, 120] on input "Username" at bounding box center [451, 119] width 141 height 22
type input "8790031435"
click at [410, 201] on button "Sign In" at bounding box center [432, 212] width 44 height 22
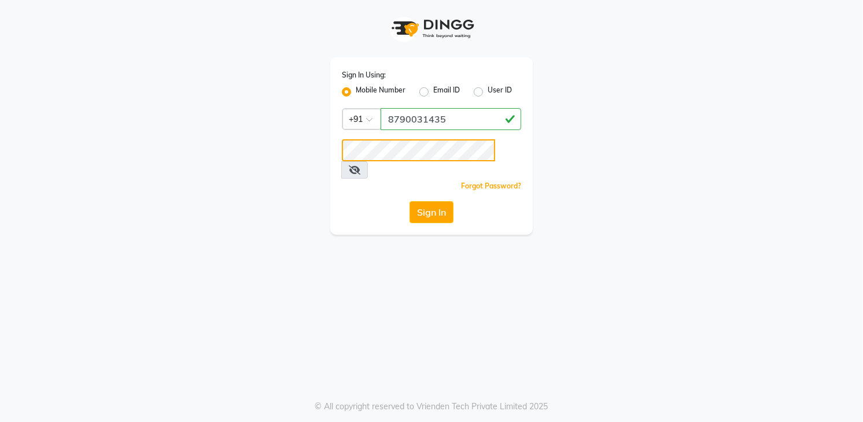
click at [410, 201] on button "Sign In" at bounding box center [432, 212] width 44 height 22
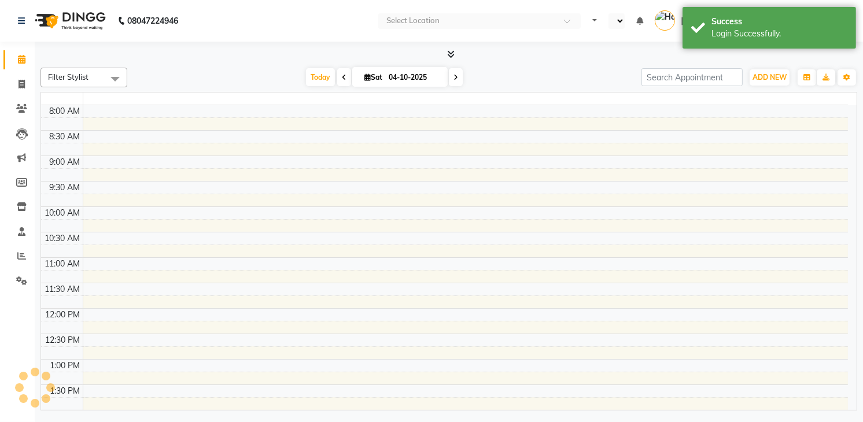
select select "en"
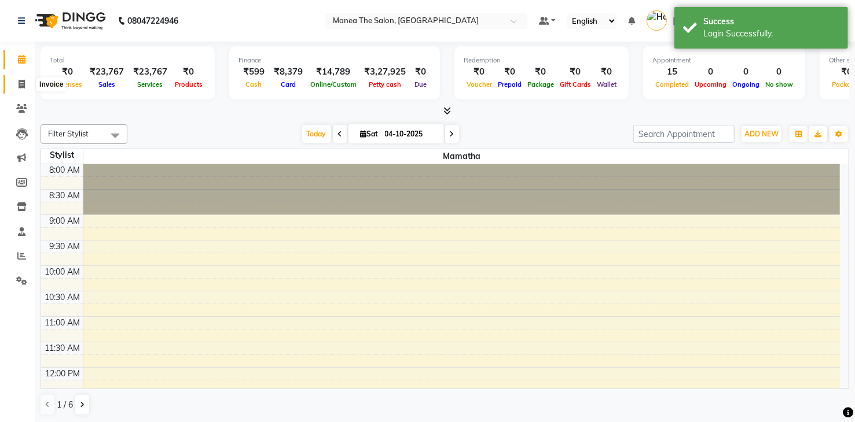
drag, startPoint x: 21, startPoint y: 89, endPoint x: 69, endPoint y: 89, distance: 47.4
click at [21, 89] on icon at bounding box center [22, 84] width 6 height 9
select select "service"
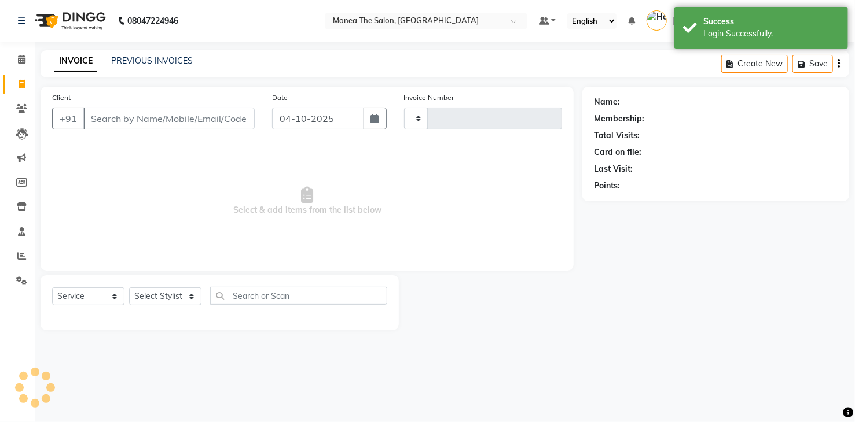
type input "2068"
select select "5481"
click at [159, 60] on link "PREVIOUS INVOICES" at bounding box center [152, 61] width 82 height 10
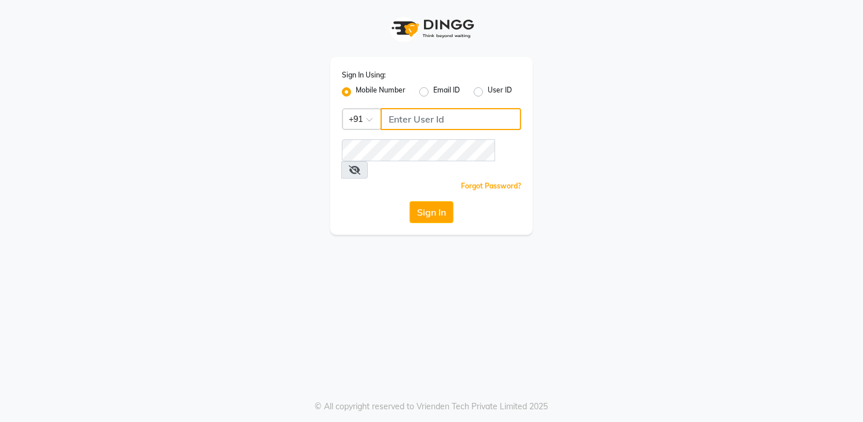
click at [423, 123] on input "Username" at bounding box center [451, 119] width 141 height 22
type input "8790031435"
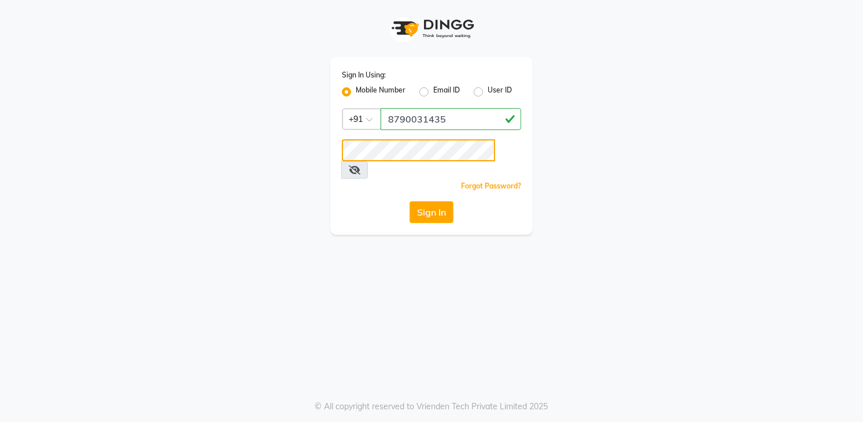
click at [410, 201] on button "Sign In" at bounding box center [432, 212] width 44 height 22
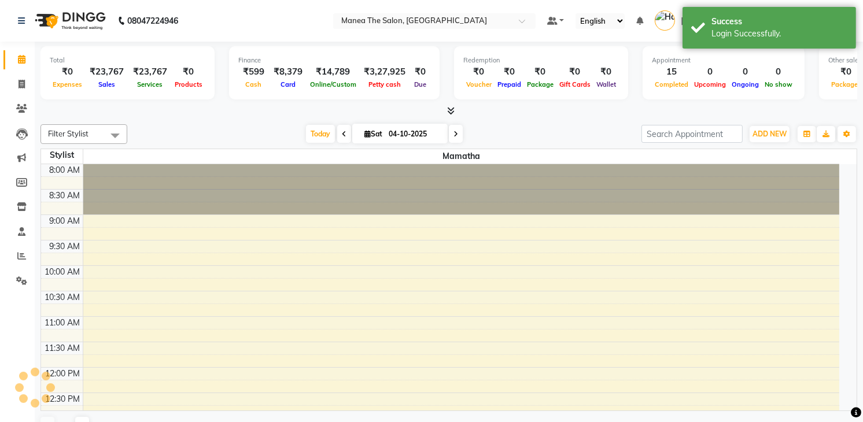
select select "en"
